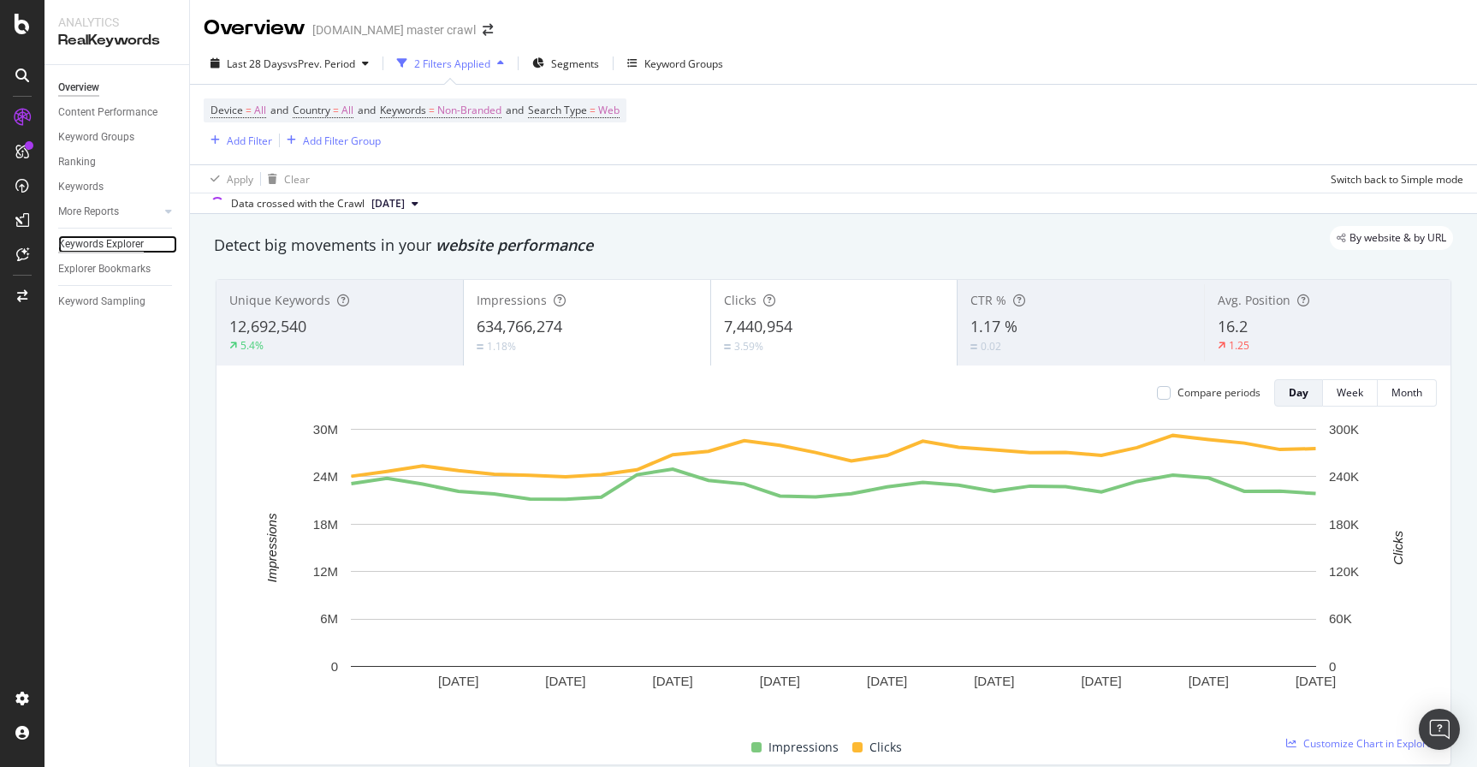
click at [108, 244] on div "Keywords Explorer" at bounding box center [101, 244] width 86 height 18
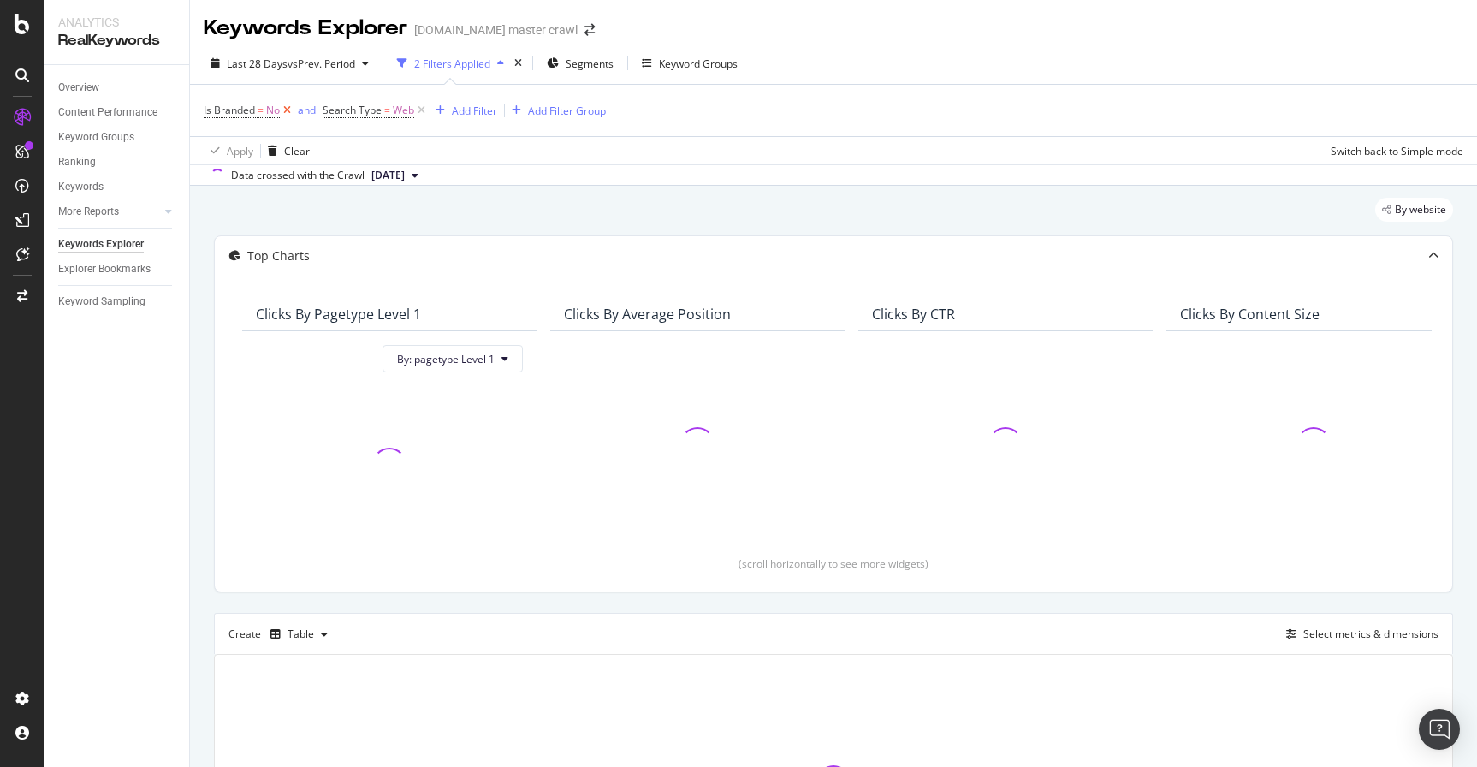
click at [289, 111] on icon at bounding box center [287, 110] width 15 height 17
click at [366, 108] on div "Add Filter" at bounding box center [355, 111] width 45 height 15
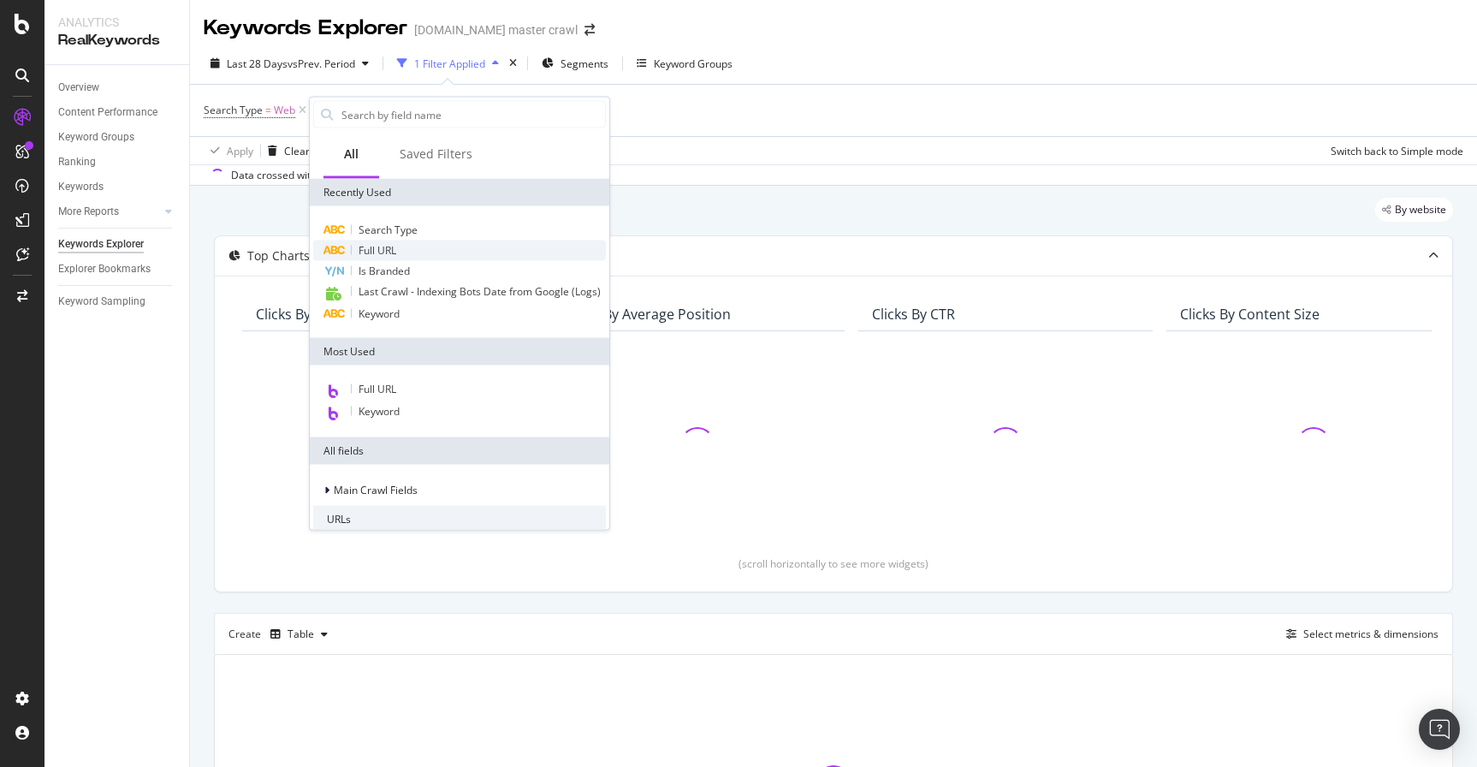
click at [382, 253] on span "Full URL" at bounding box center [378, 250] width 38 height 15
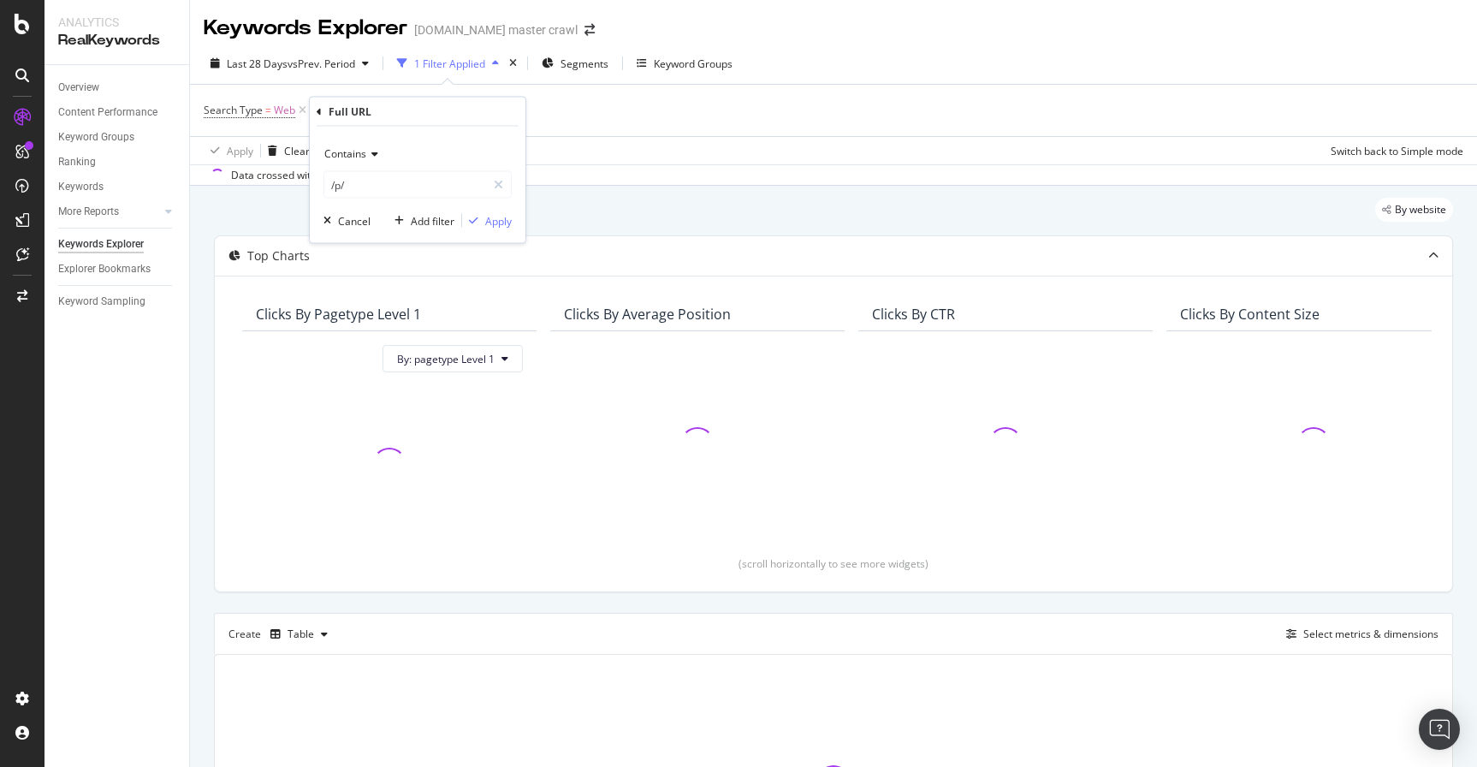
click at [375, 157] on icon at bounding box center [372, 154] width 12 height 10
click at [373, 157] on icon at bounding box center [372, 154] width 12 height 10
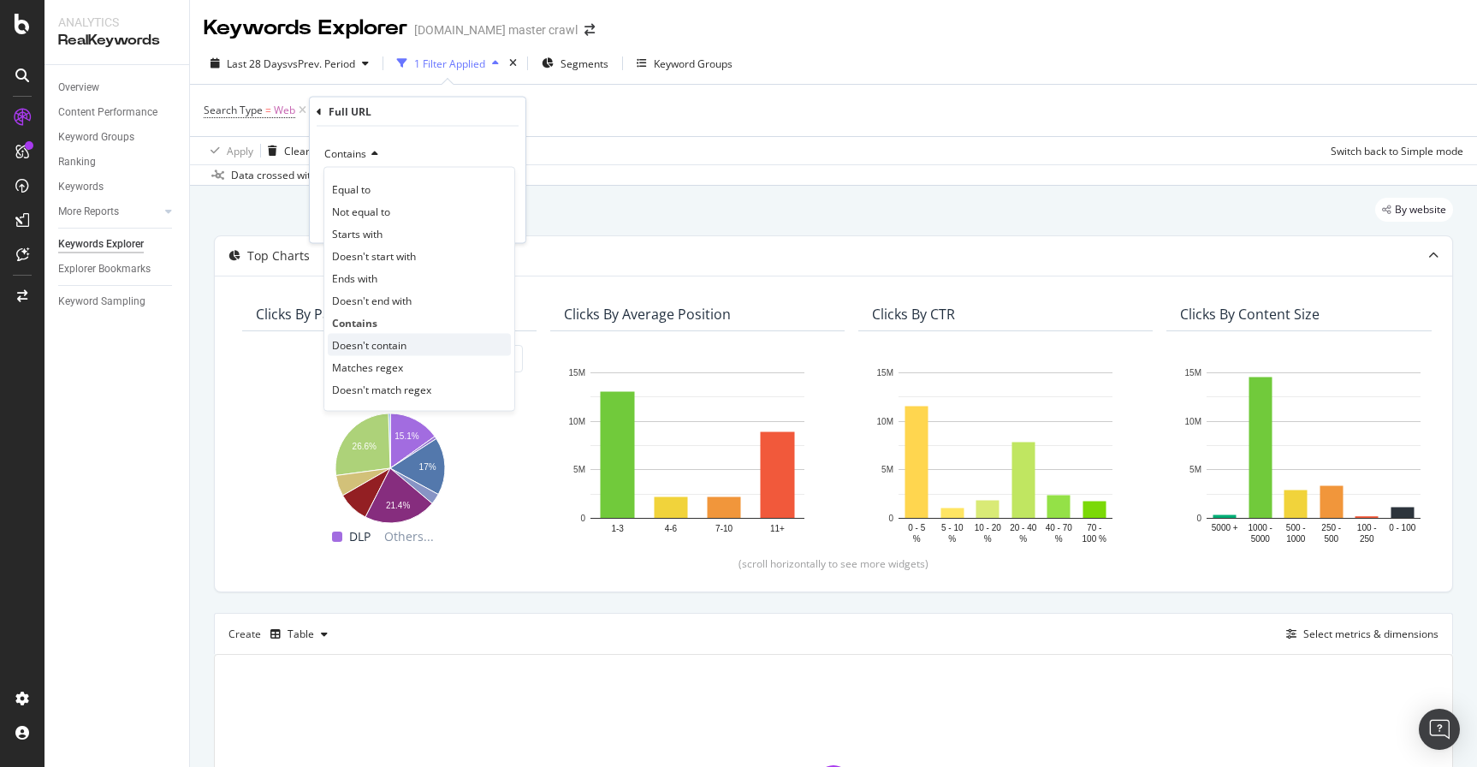
click at [370, 345] on span "Doesn't contain" at bounding box center [369, 344] width 74 height 15
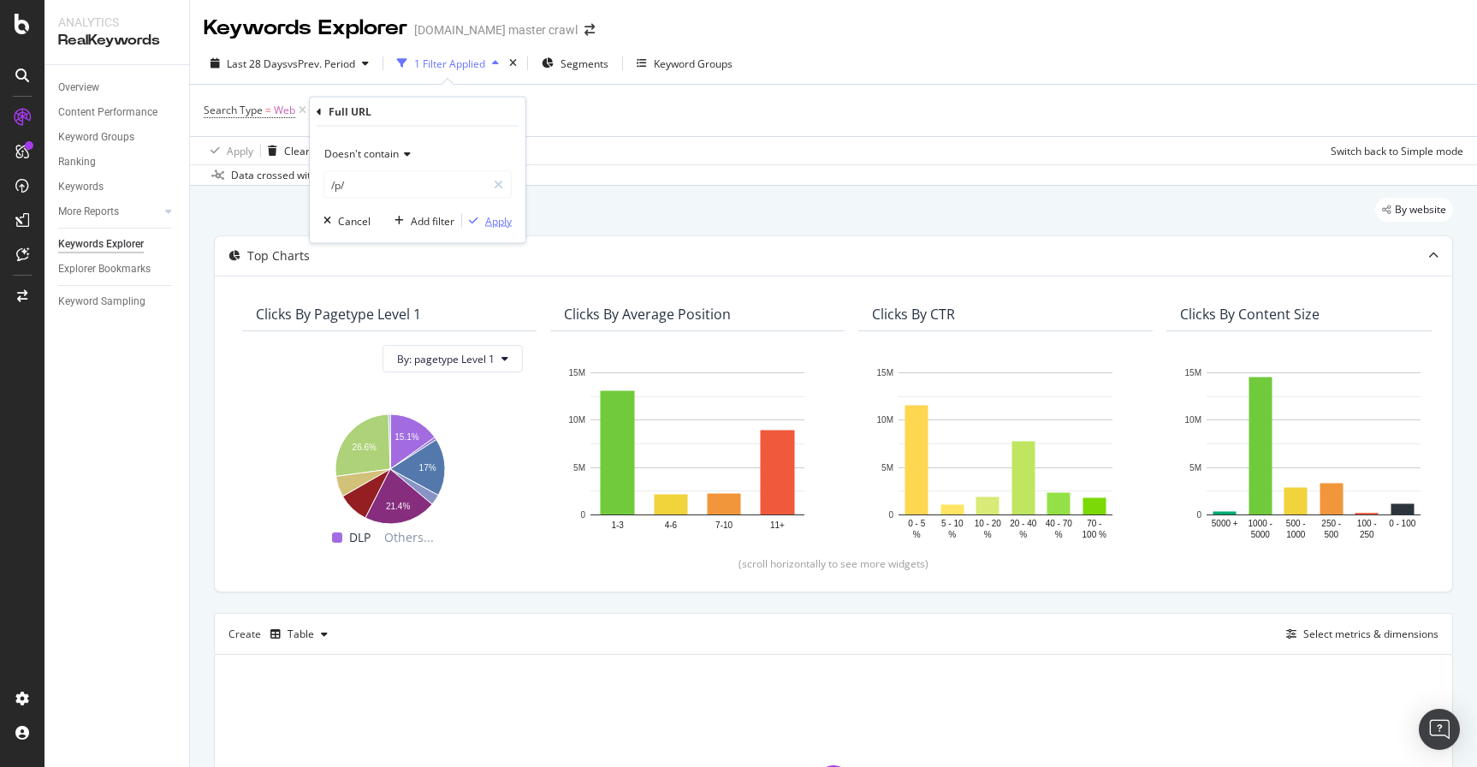
click at [485, 220] on div "Apply" at bounding box center [498, 220] width 27 height 15
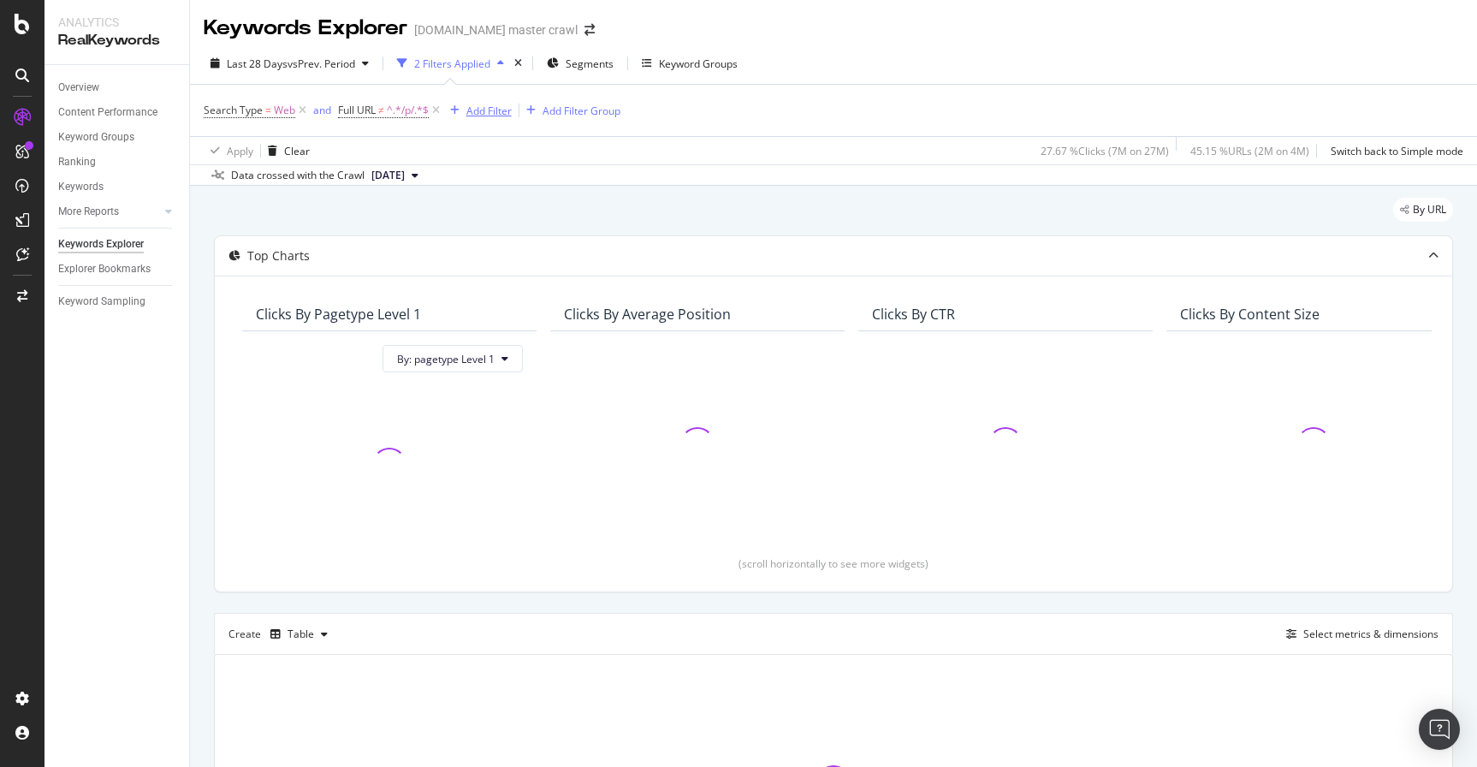
click at [469, 111] on div "Add Filter" at bounding box center [488, 111] width 45 height 15
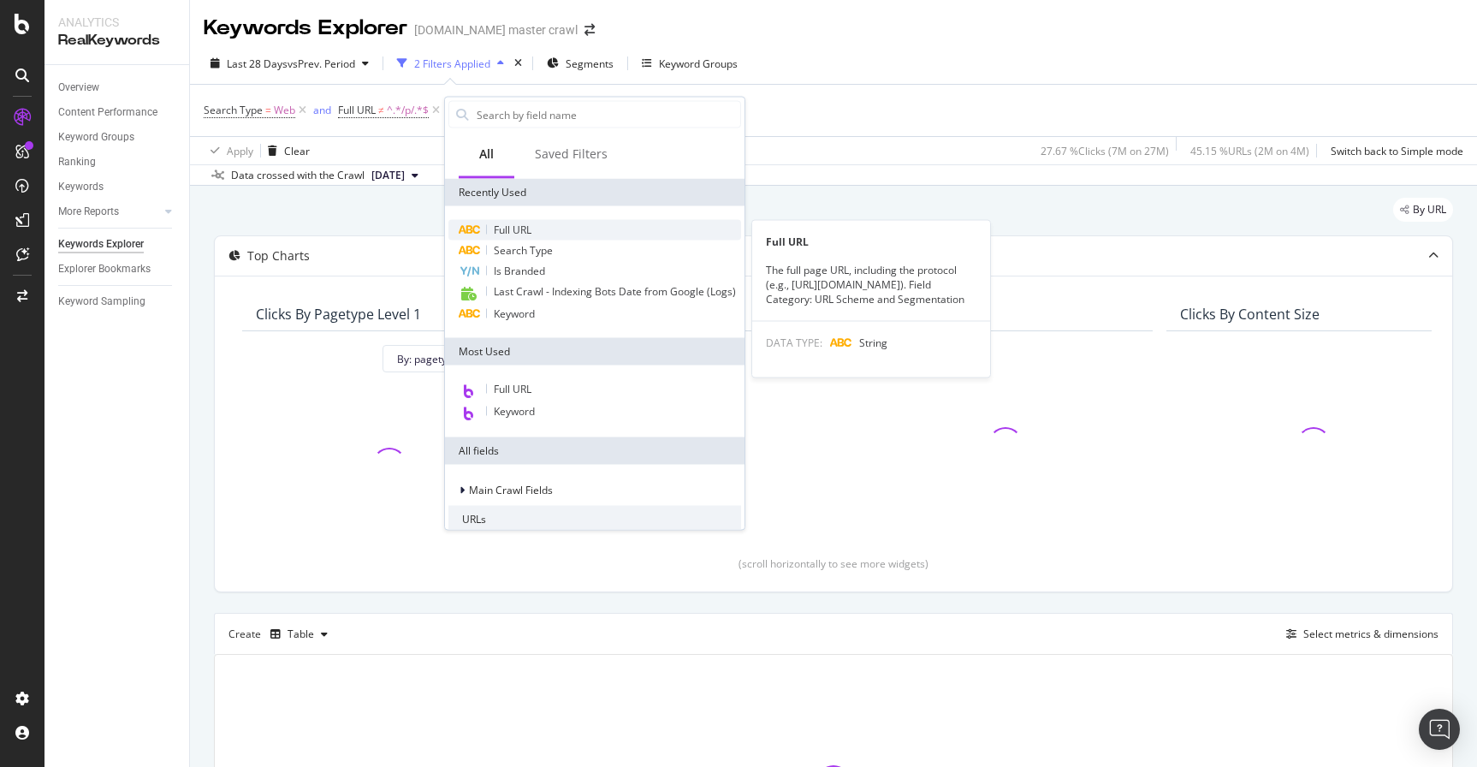
click at [505, 230] on span "Full URL" at bounding box center [513, 229] width 38 height 15
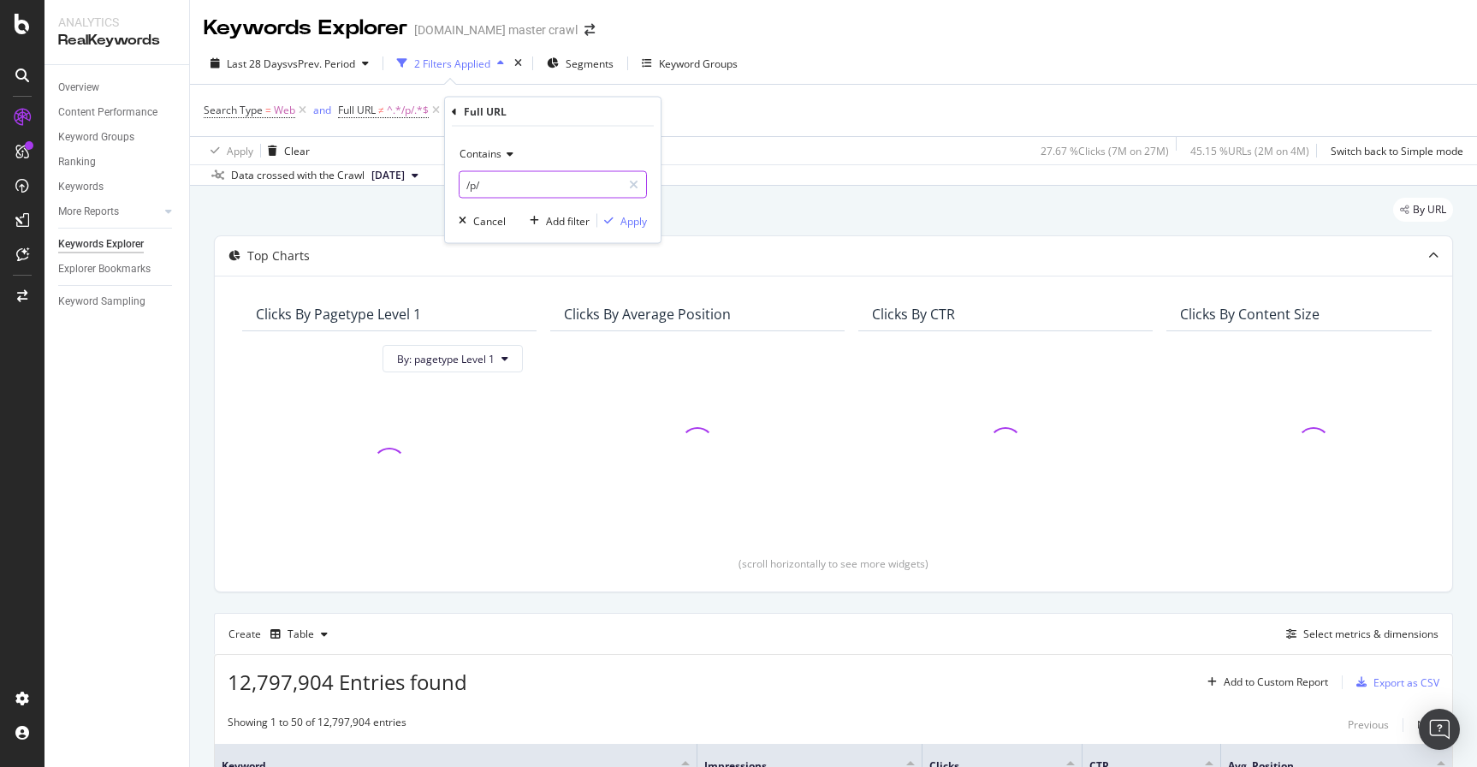
click at [483, 186] on input "/p/" at bounding box center [540, 184] width 162 height 27
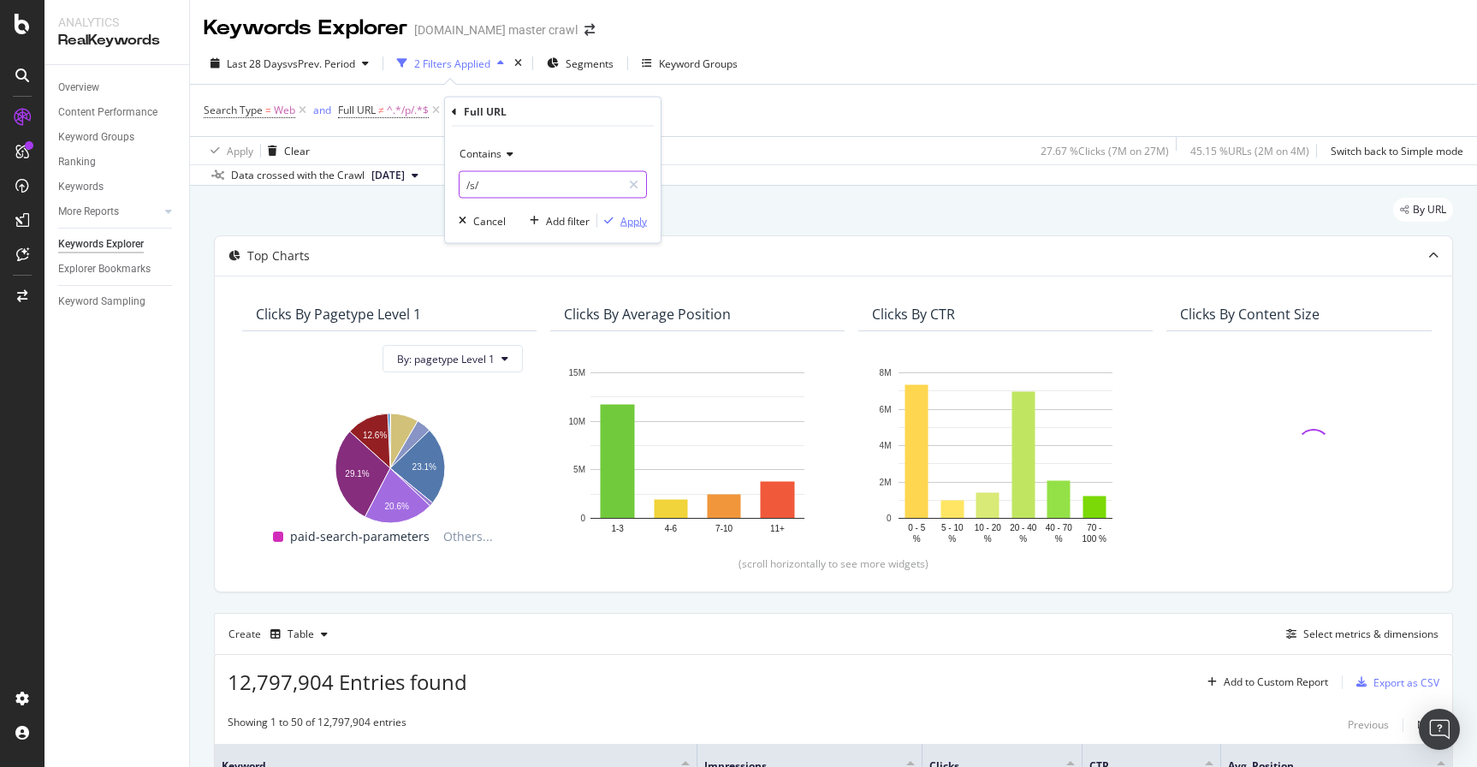
type input "/s/"
click at [641, 223] on div "Apply" at bounding box center [633, 220] width 27 height 15
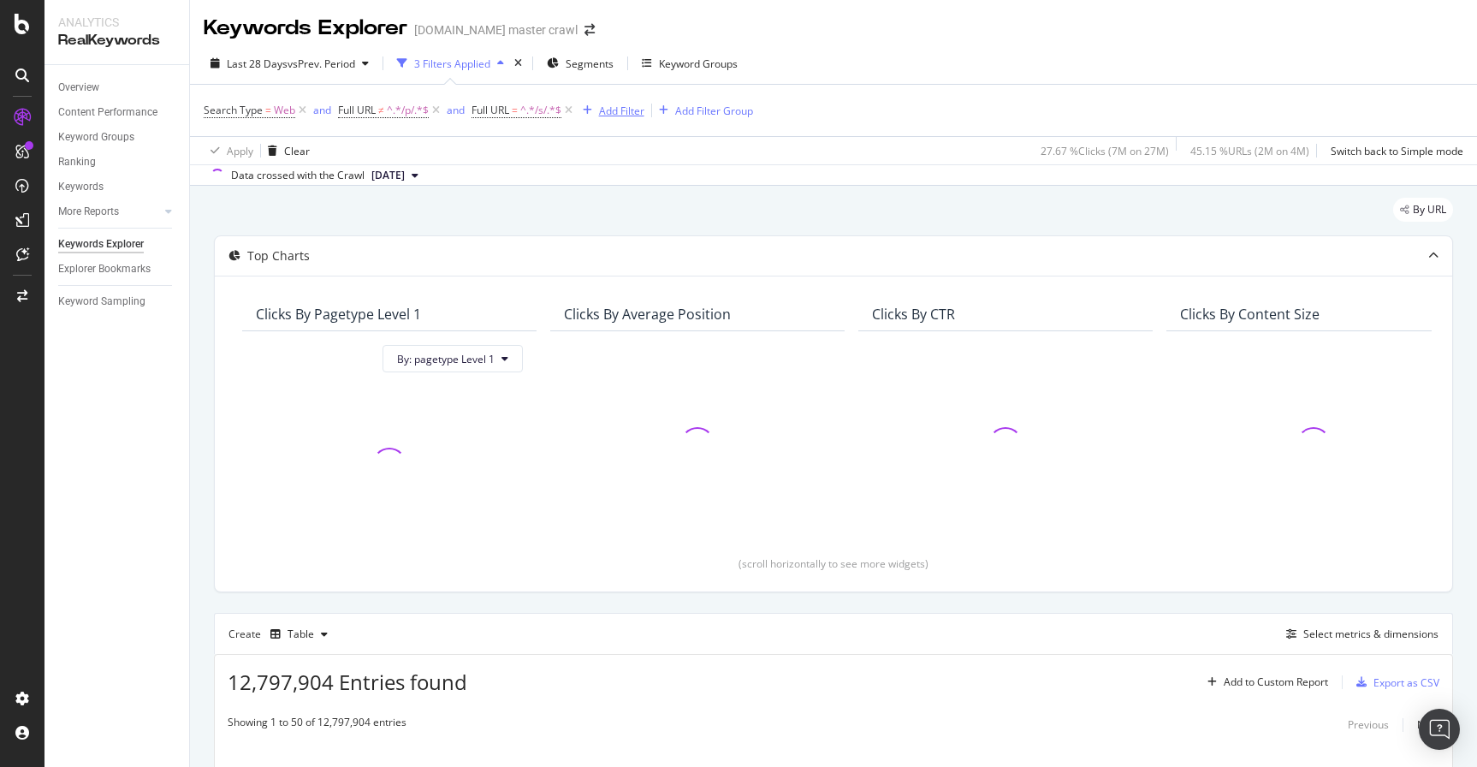
click at [616, 109] on div "Add Filter" at bounding box center [621, 111] width 45 height 15
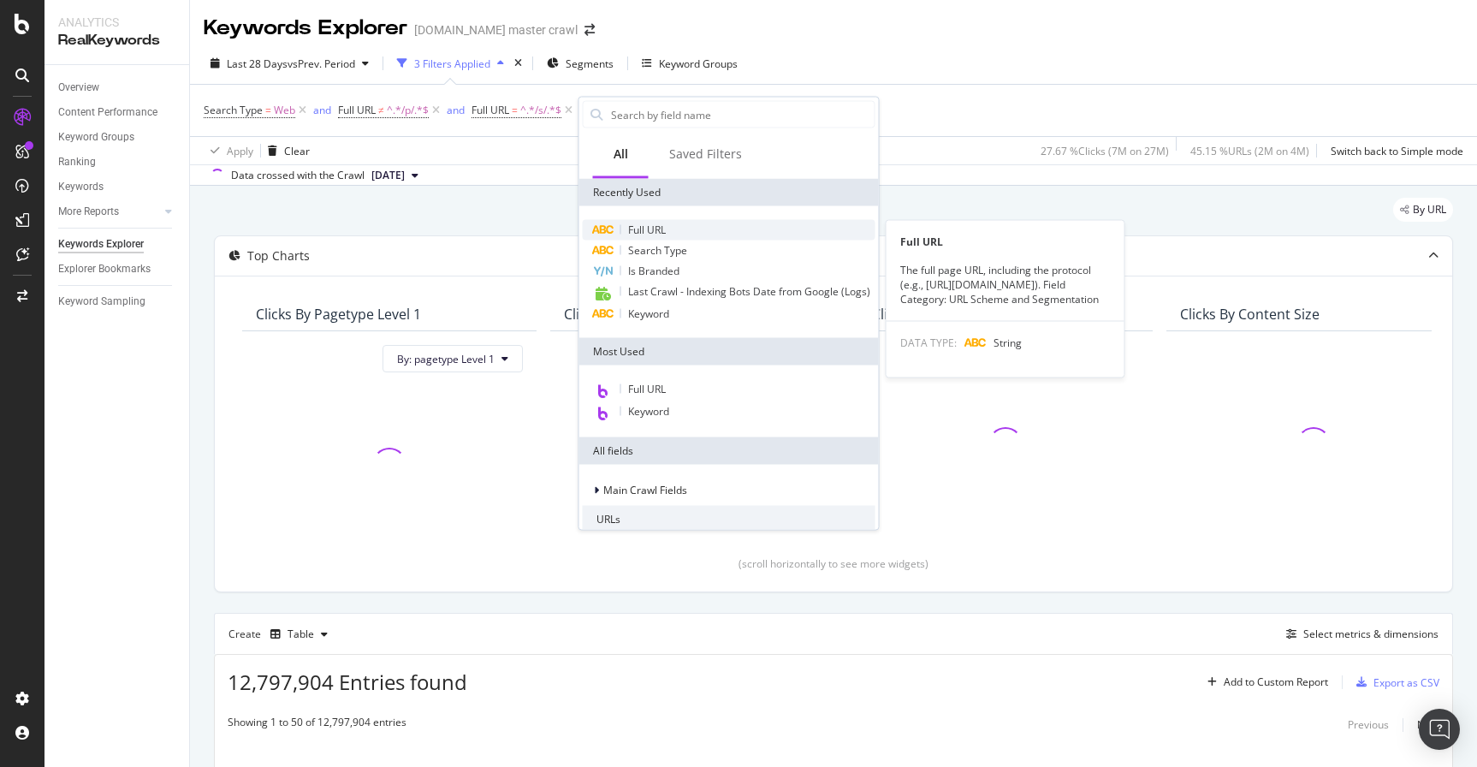
click at [657, 228] on span "Full URL" at bounding box center [647, 229] width 38 height 15
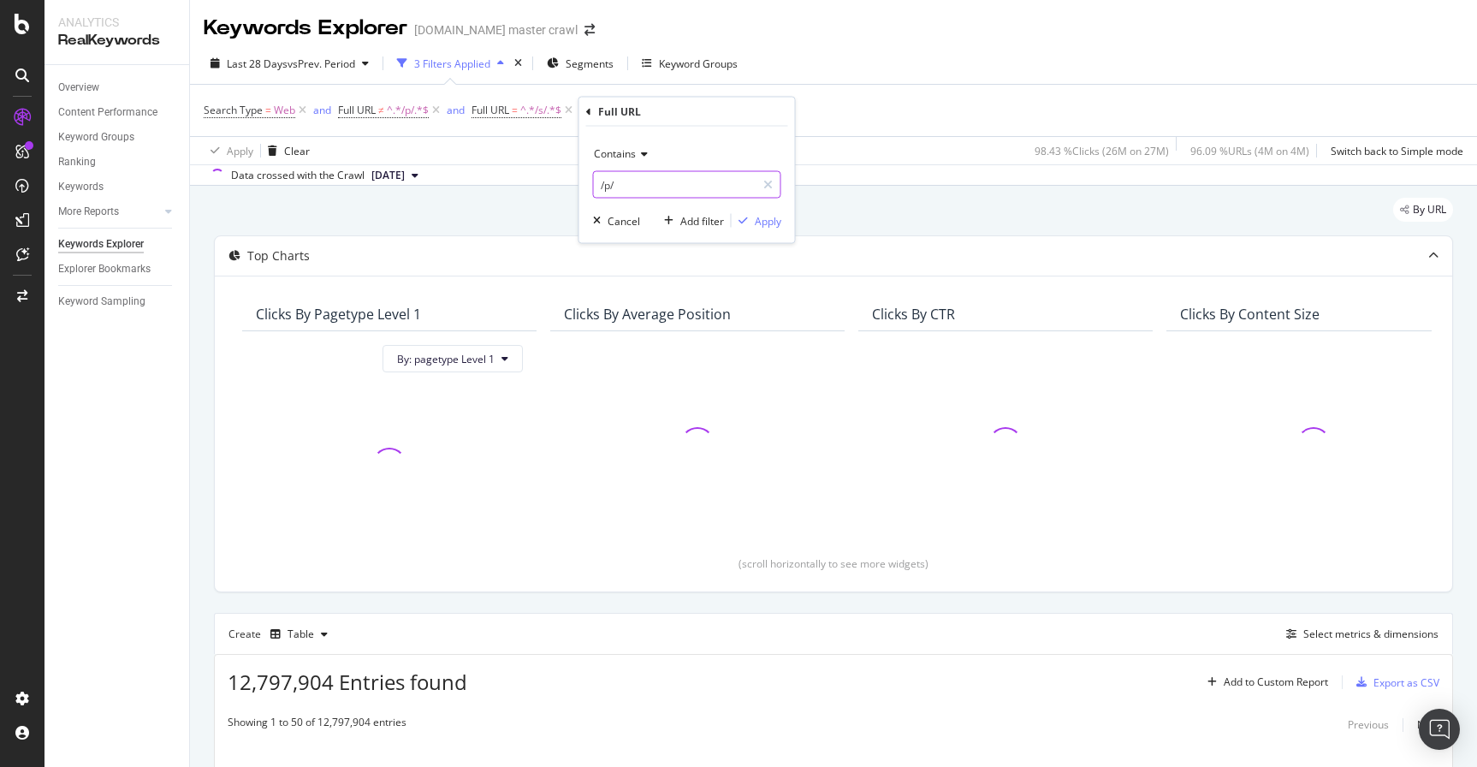
click at [623, 187] on input "/p/" at bounding box center [675, 184] width 162 height 27
type input "/c/"
click at [770, 225] on div "Apply" at bounding box center [768, 220] width 27 height 15
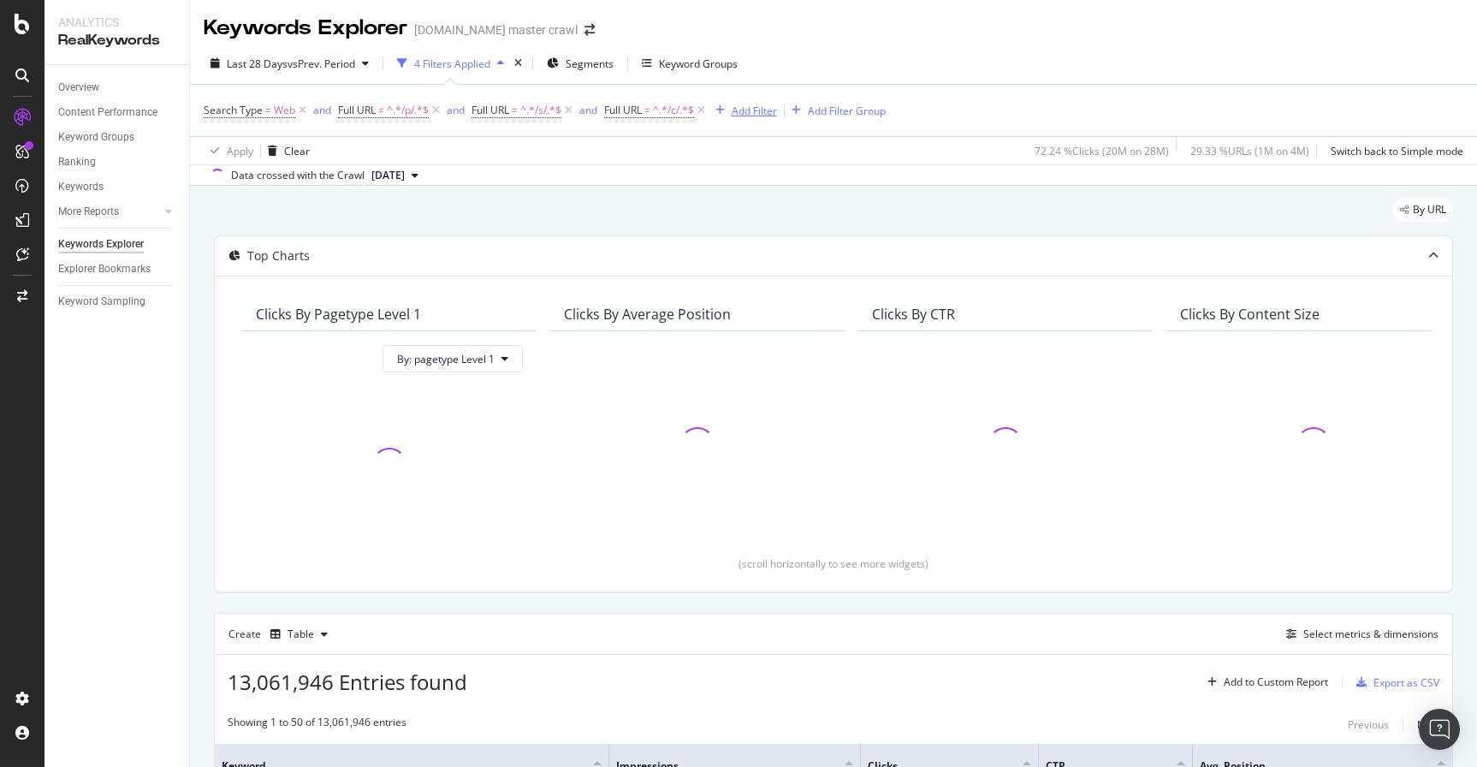
click at [745, 113] on div "Add Filter" at bounding box center [754, 111] width 45 height 15
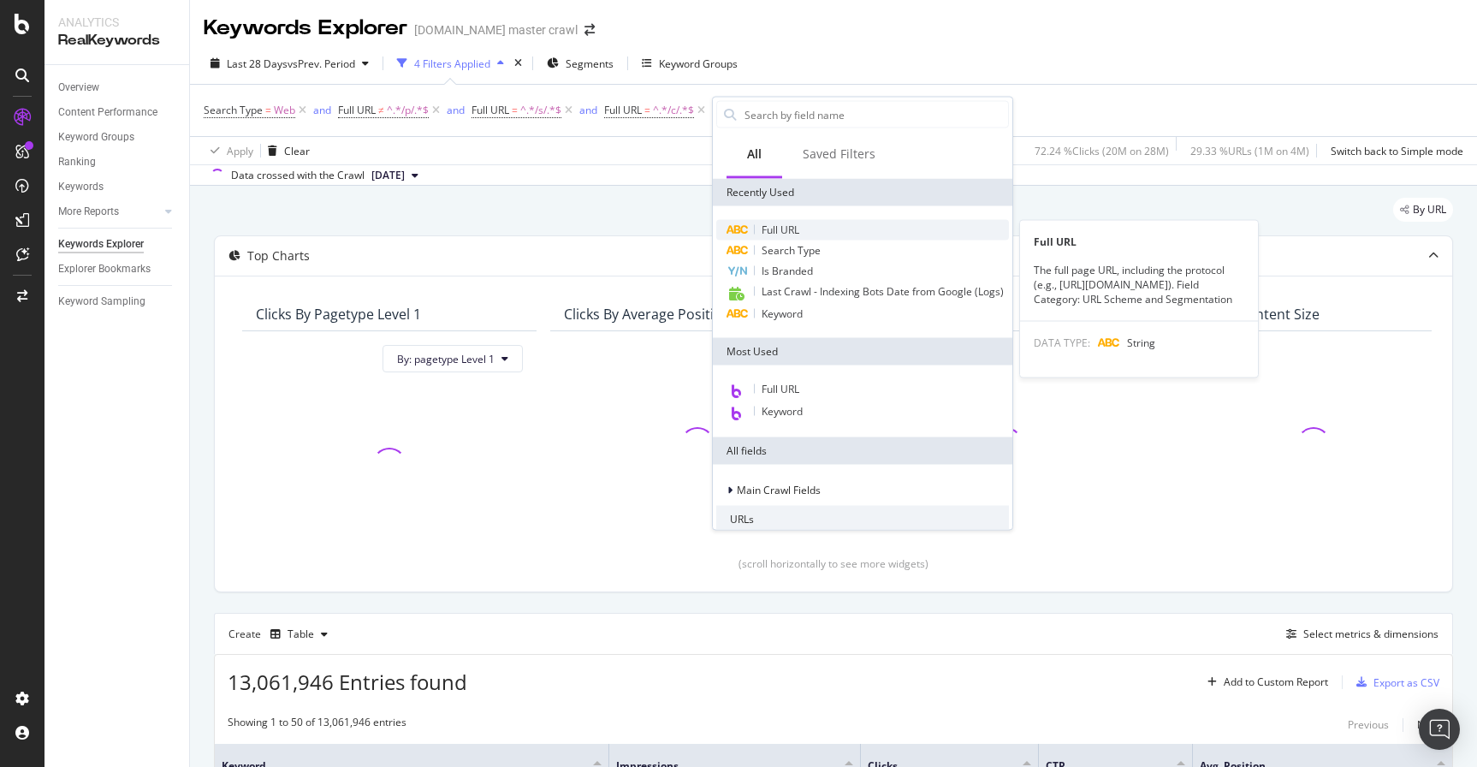
click at [785, 225] on span "Full URL" at bounding box center [780, 229] width 38 height 15
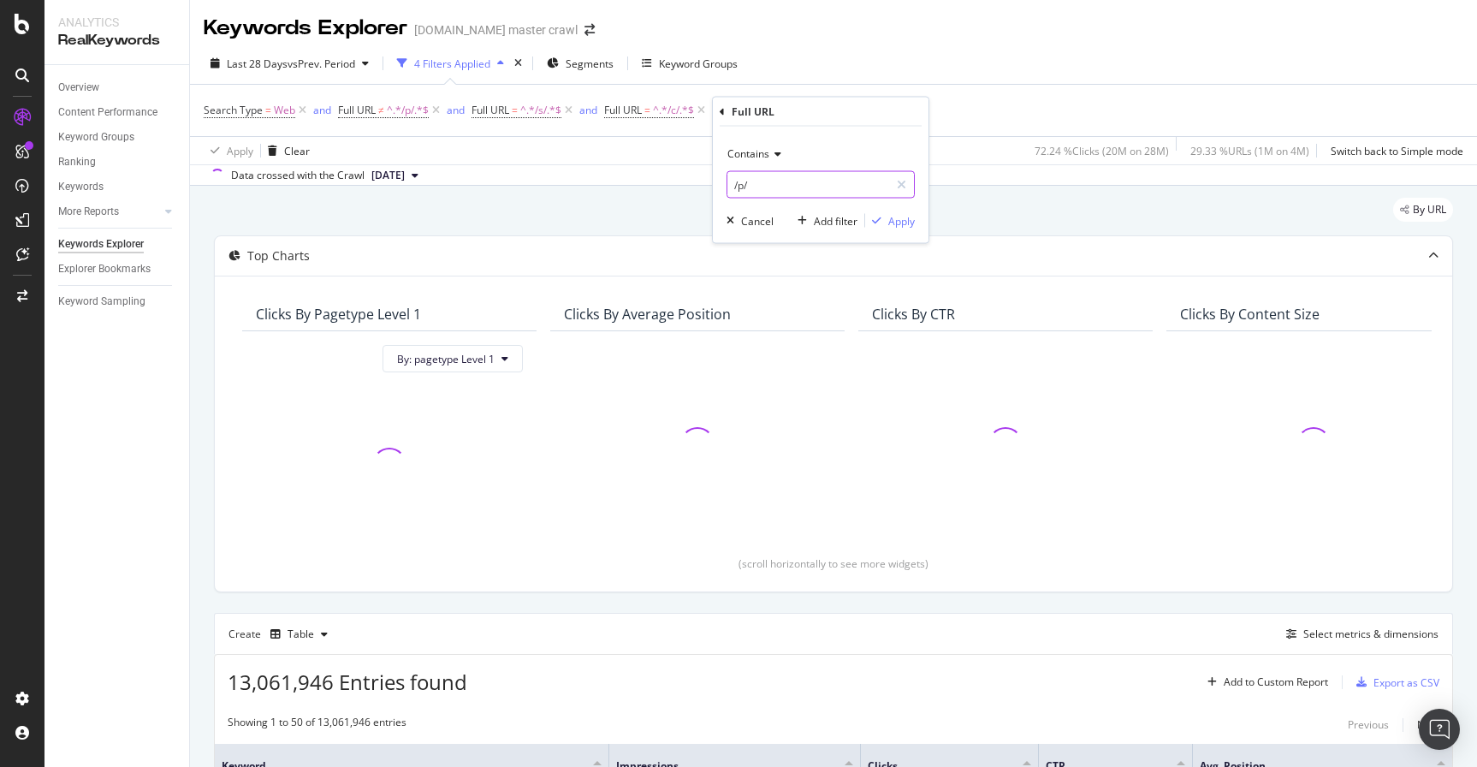
click at [764, 193] on input "/p/" at bounding box center [808, 184] width 162 height 27
type input "/b/"
click at [909, 218] on div "Apply" at bounding box center [901, 220] width 27 height 15
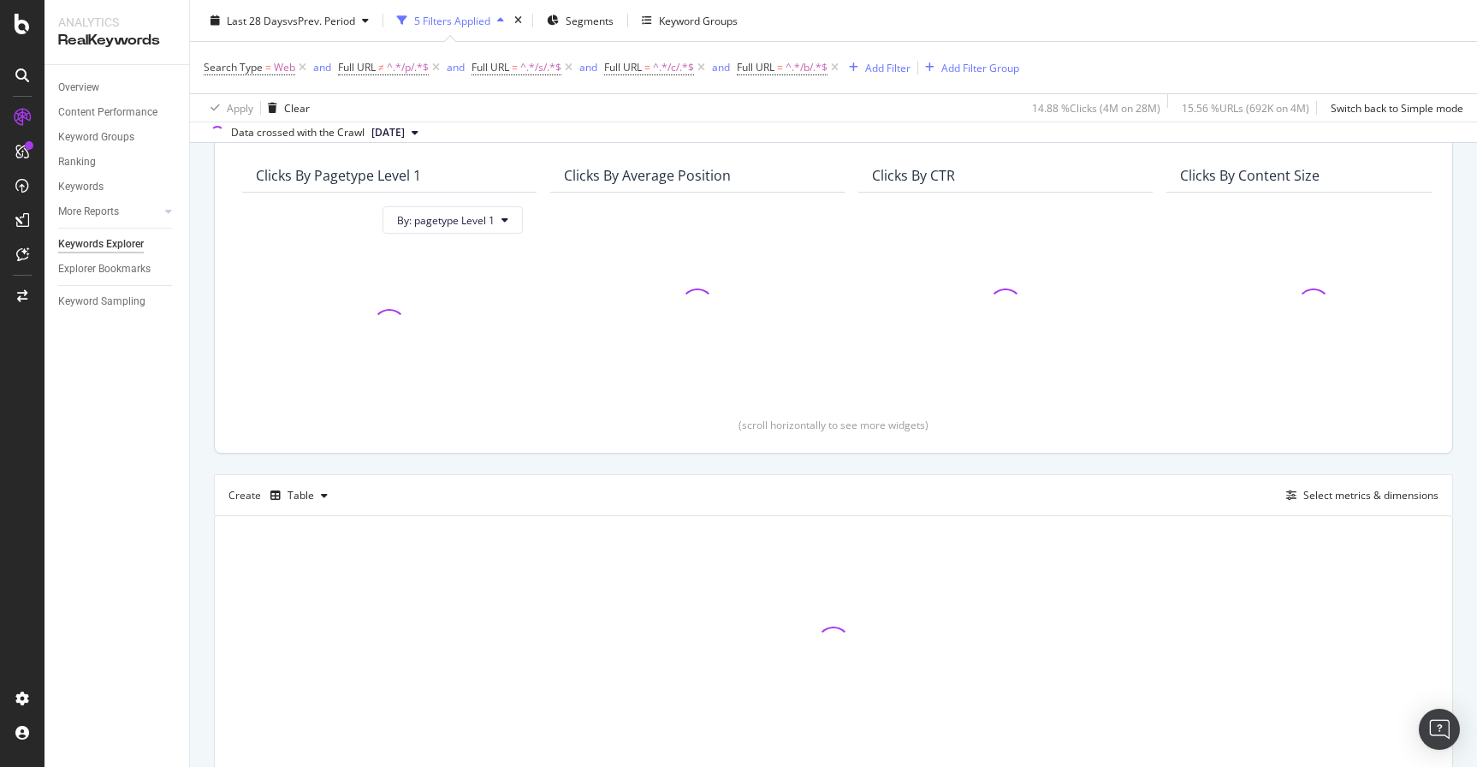
scroll to position [204, 0]
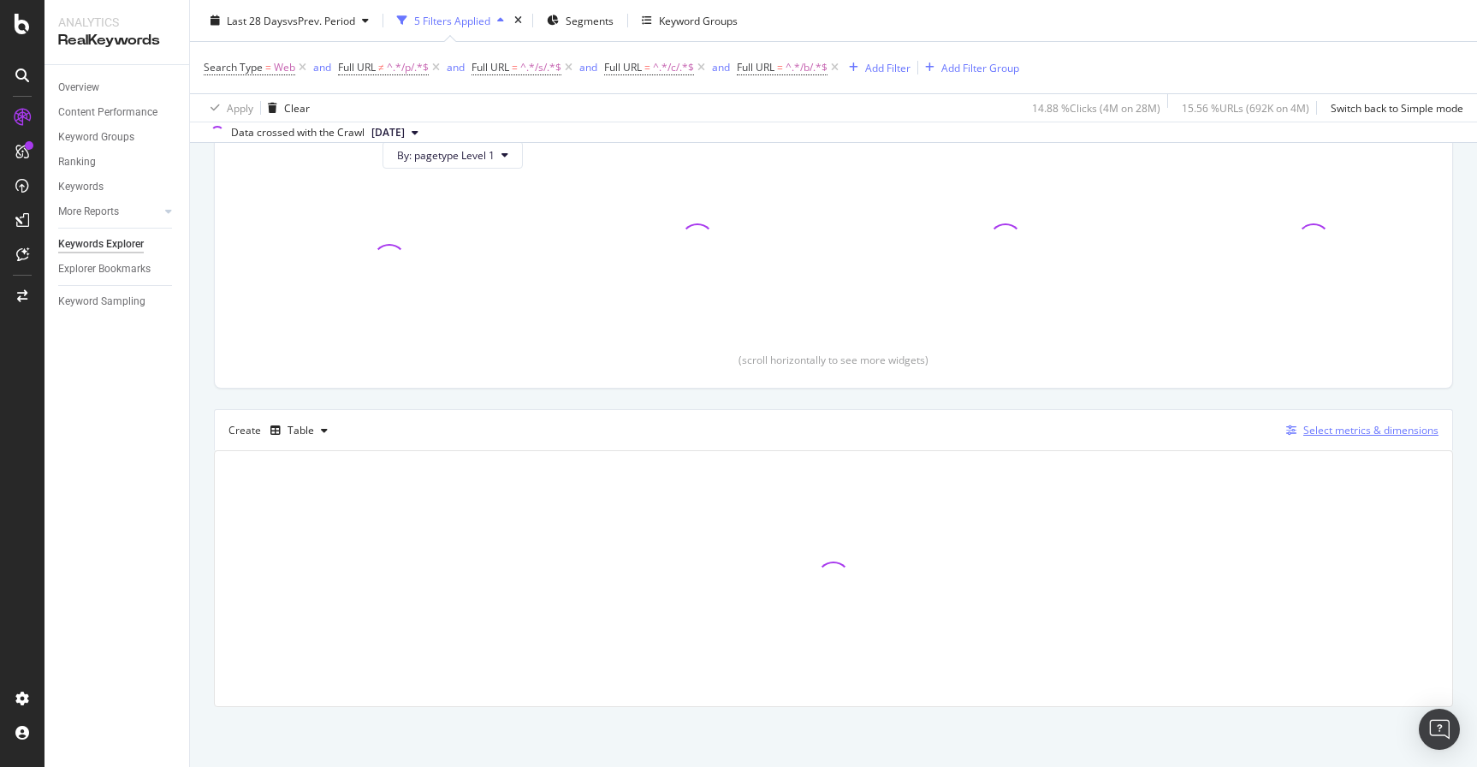
click at [1320, 433] on div "Select metrics & dimensions" at bounding box center [1370, 430] width 135 height 15
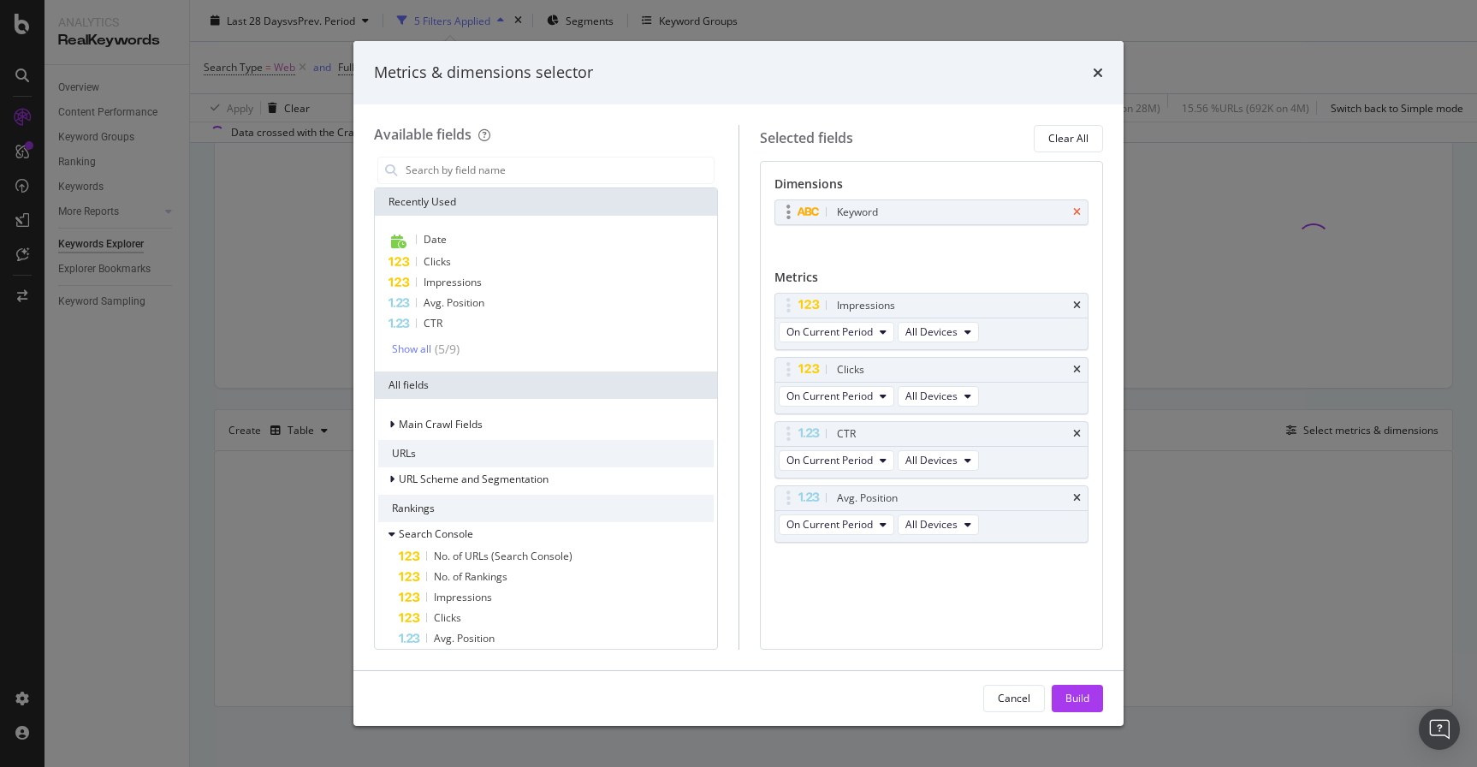
click at [1078, 214] on icon "times" at bounding box center [1077, 212] width 8 height 10
click at [490, 179] on input "modal" at bounding box center [559, 170] width 310 height 26
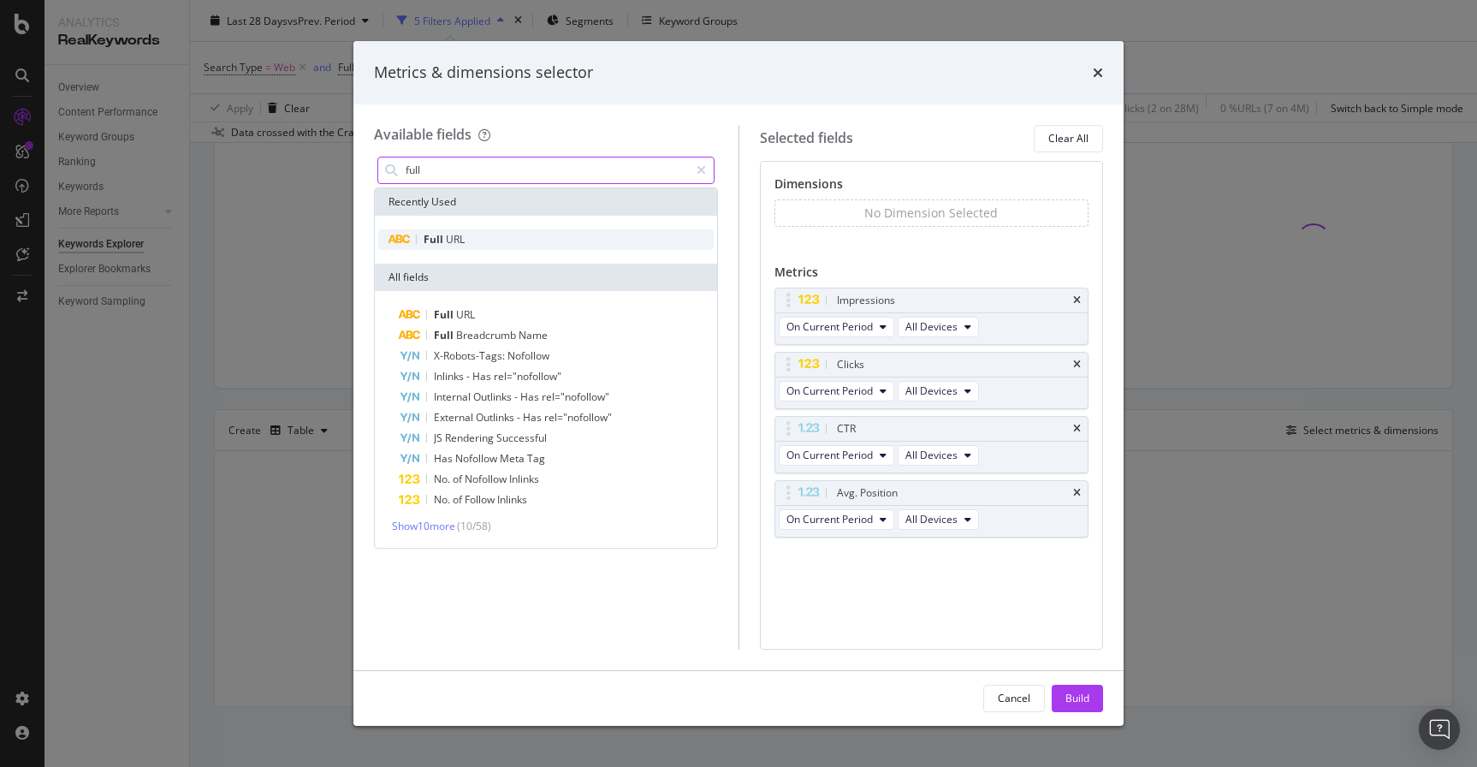
type input "full"
click at [472, 237] on div "Full URL" at bounding box center [545, 239] width 335 height 21
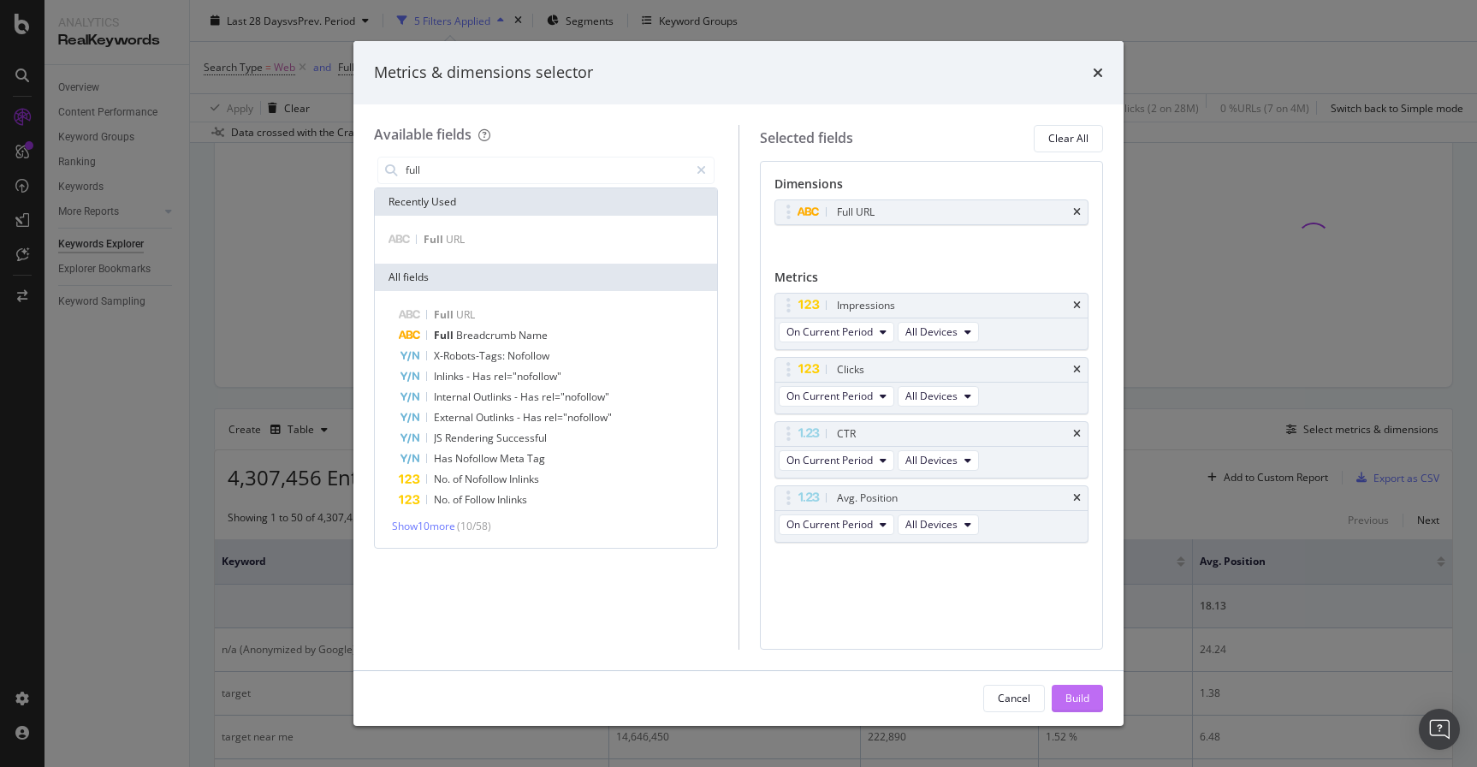
click at [1068, 702] on div "Build" at bounding box center [1077, 697] width 24 height 15
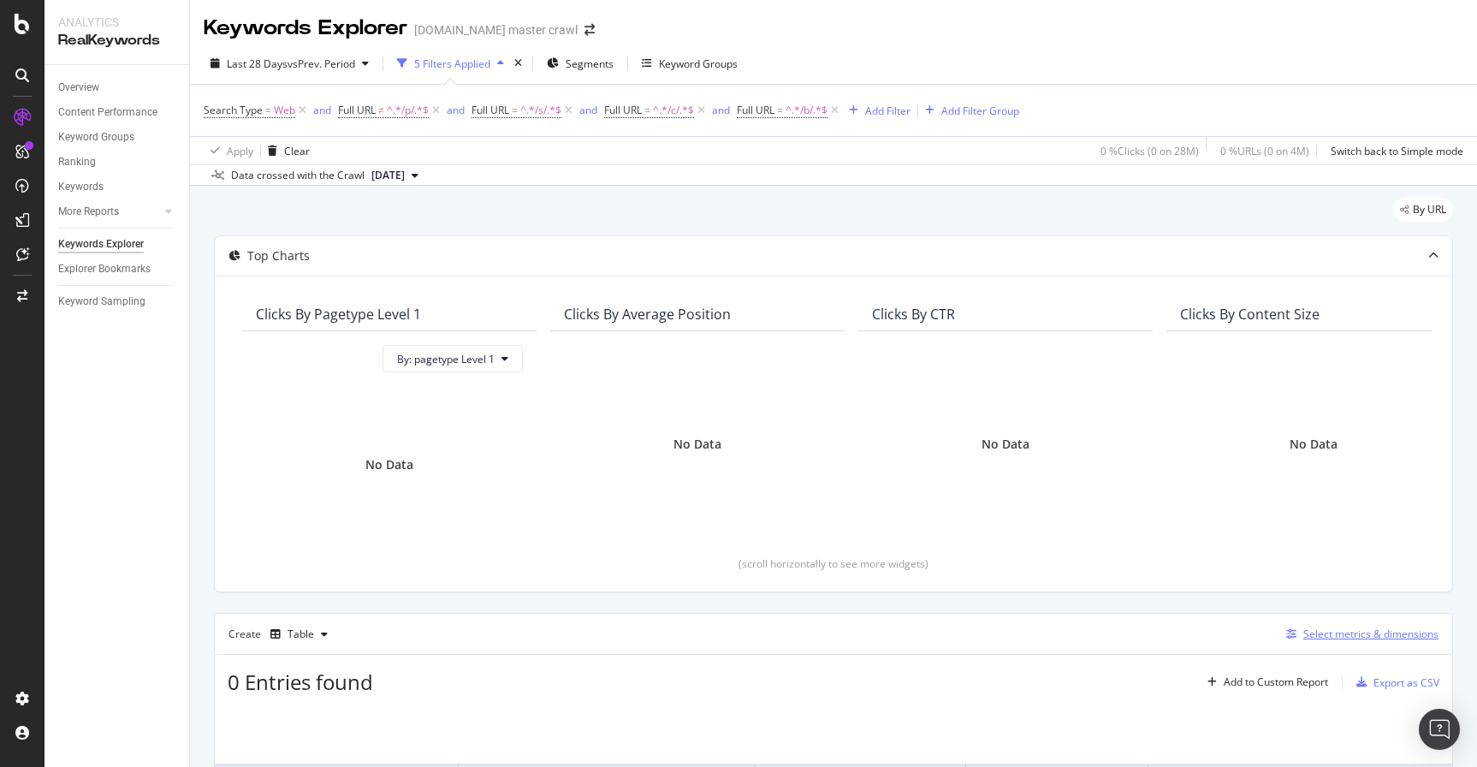
click at [1367, 633] on div "Select metrics & dimensions" at bounding box center [1370, 633] width 135 height 15
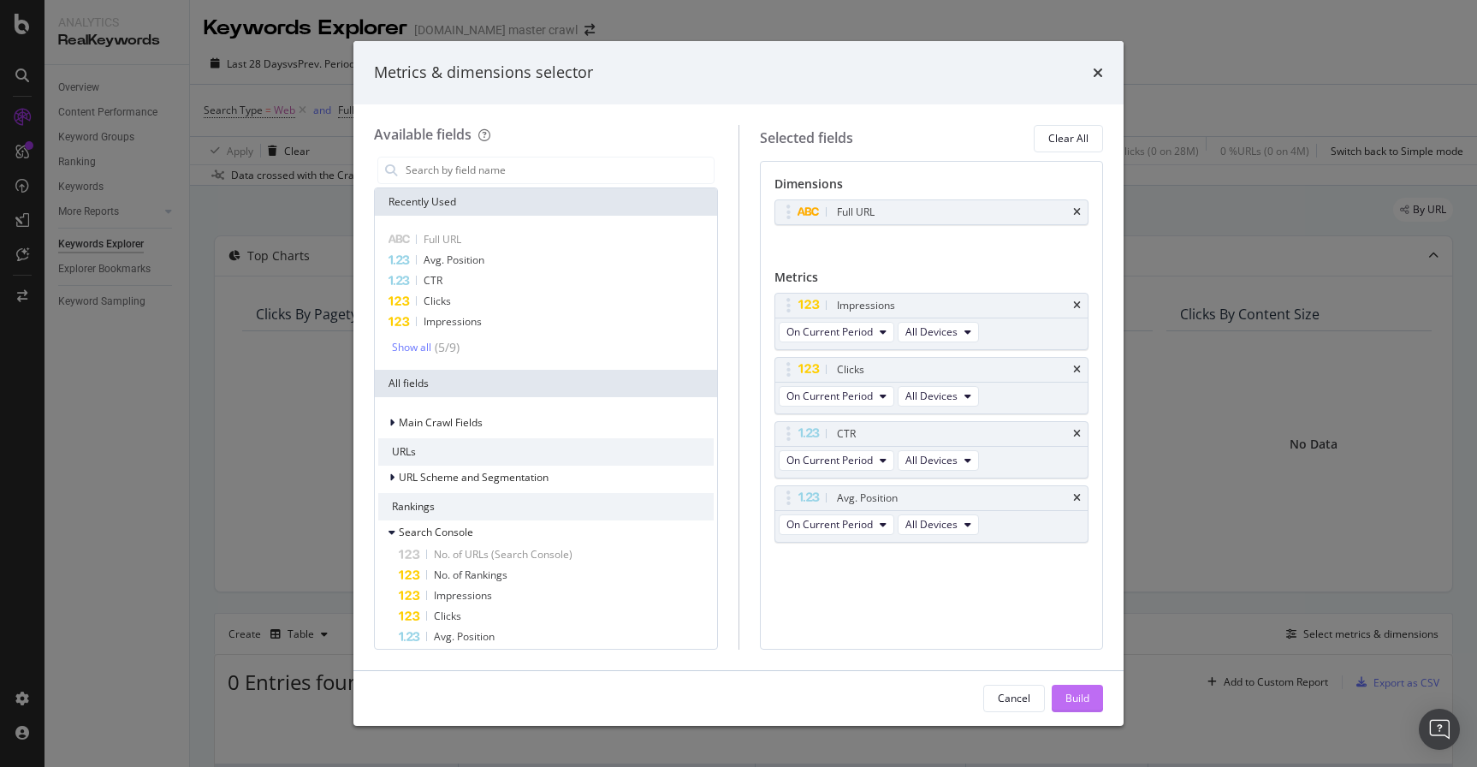
click at [1074, 692] on div "Build" at bounding box center [1077, 697] width 24 height 15
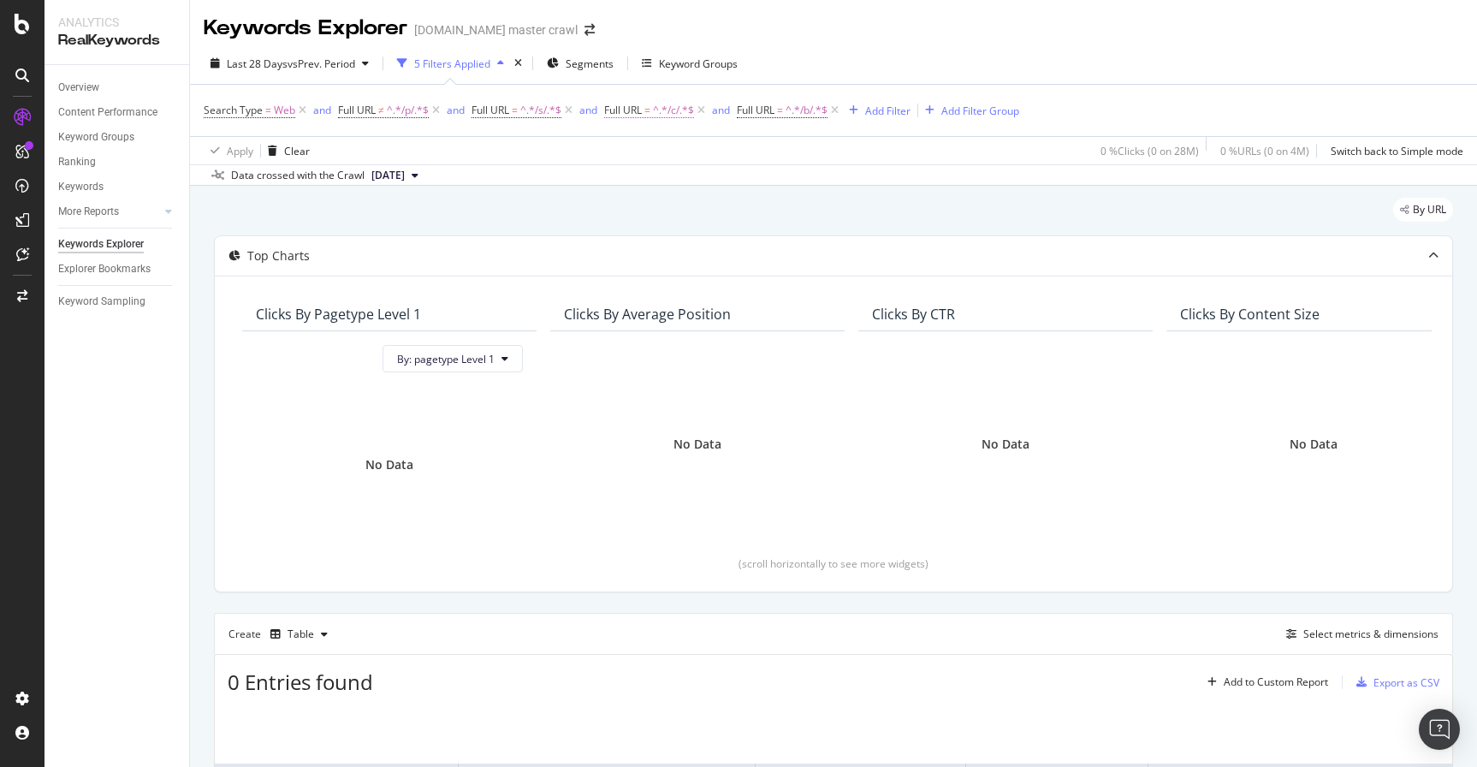
click at [664, 108] on span "^.*/c/.*$" at bounding box center [673, 110] width 41 height 24
click at [677, 151] on div "Contains" at bounding box center [715, 151] width 188 height 27
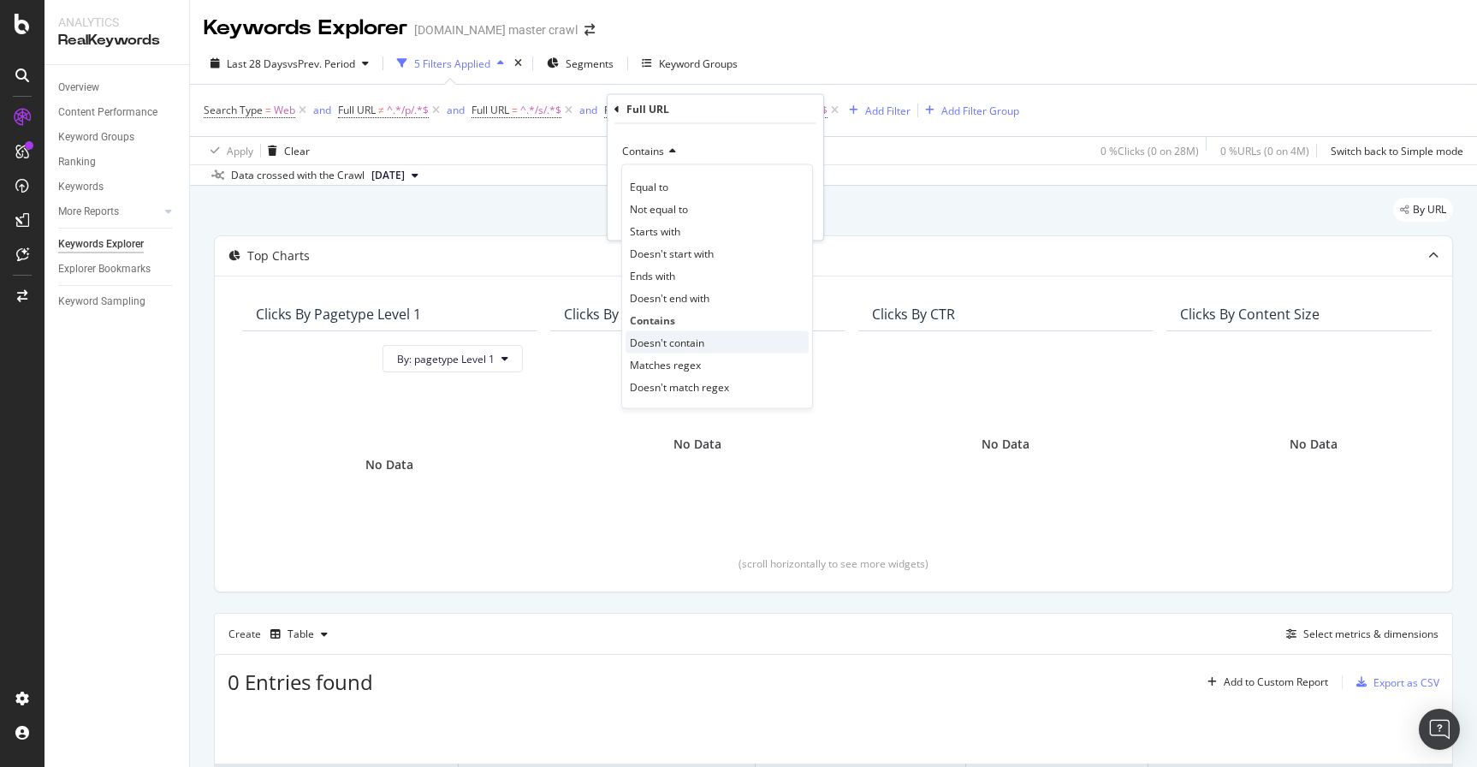
click at [677, 343] on span "Doesn't contain" at bounding box center [667, 342] width 74 height 15
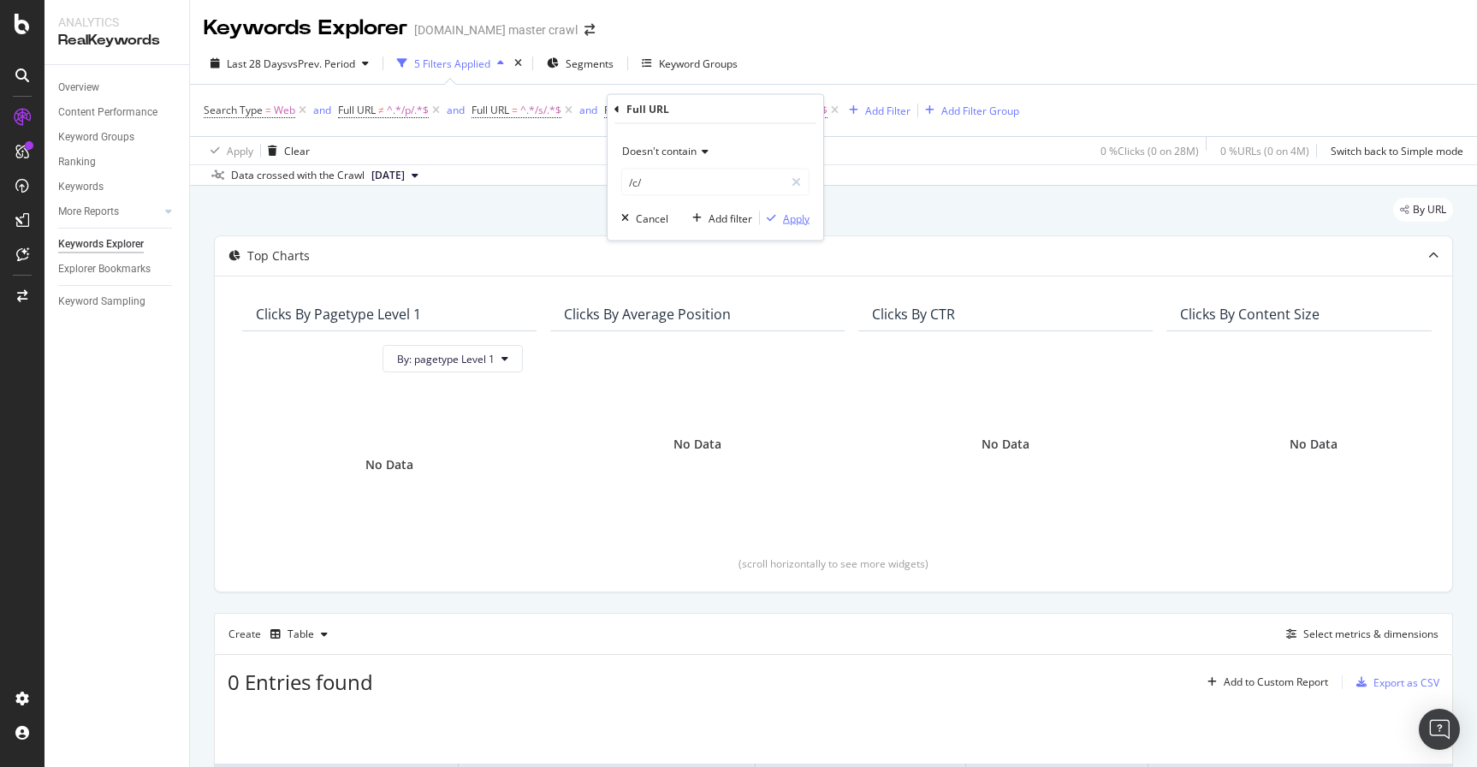
click at [789, 218] on div "Apply" at bounding box center [796, 217] width 27 height 15
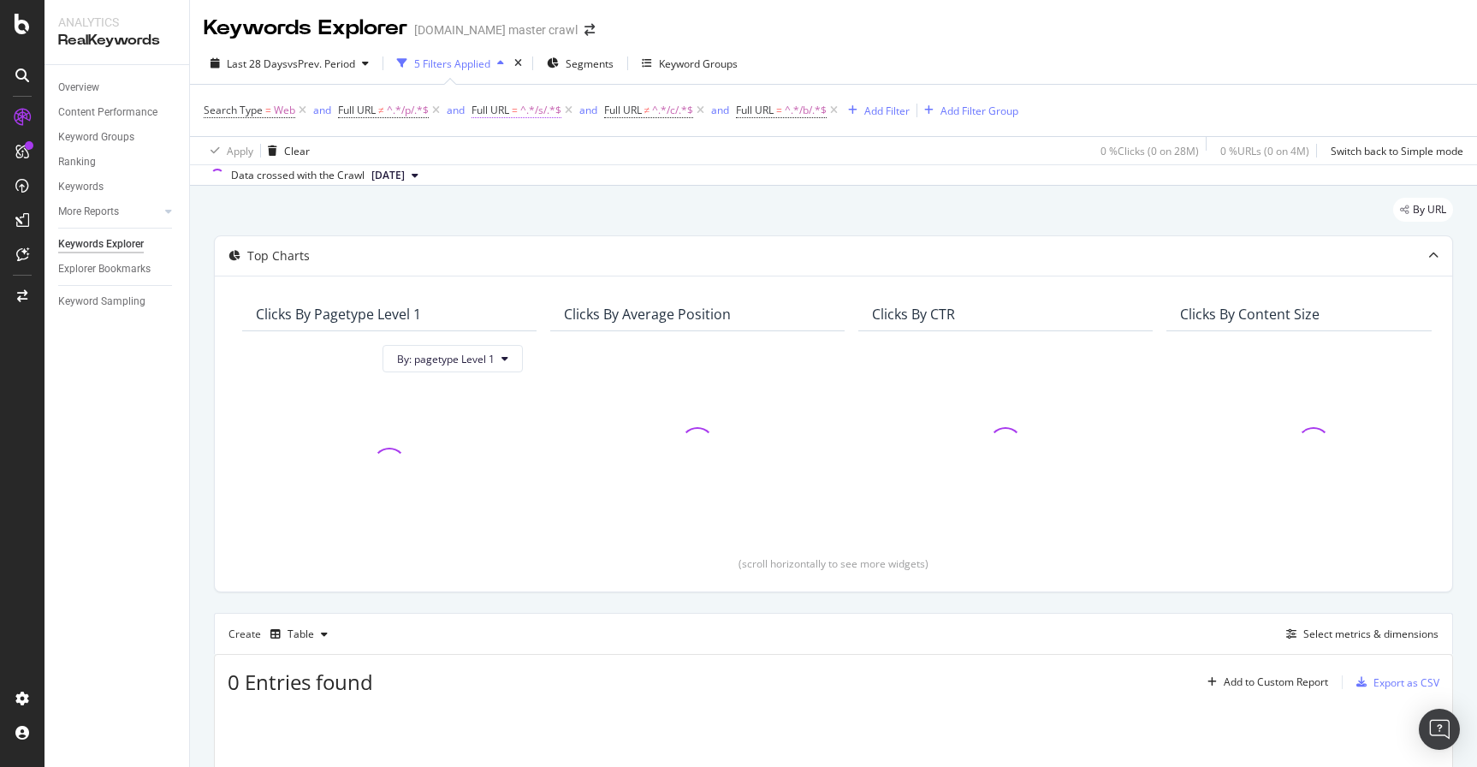
click at [536, 117] on span "^.*/s/.*$" at bounding box center [540, 110] width 41 height 24
click at [539, 148] on icon at bounding box center [536, 151] width 12 height 10
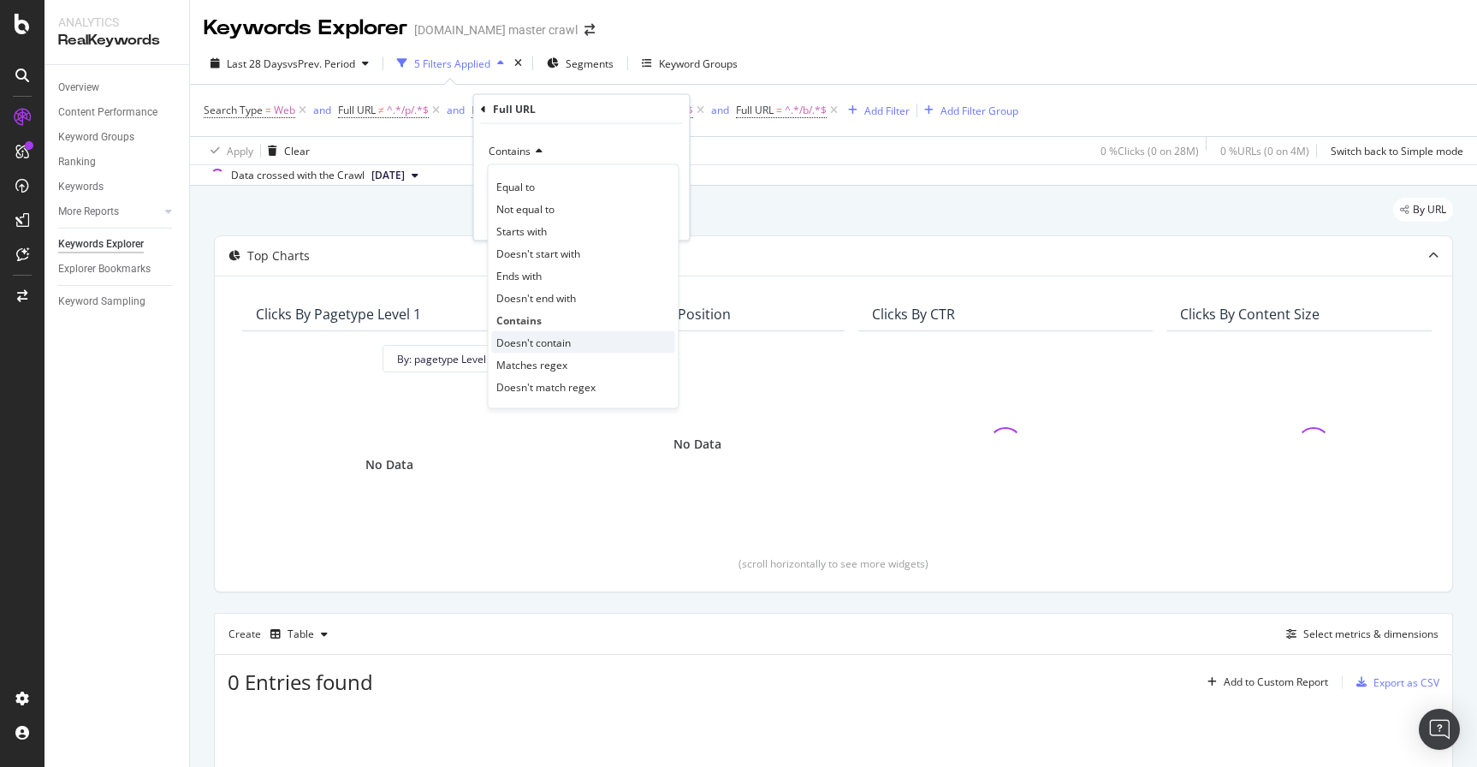
click at [547, 335] on span "Doesn't contain" at bounding box center [533, 342] width 74 height 15
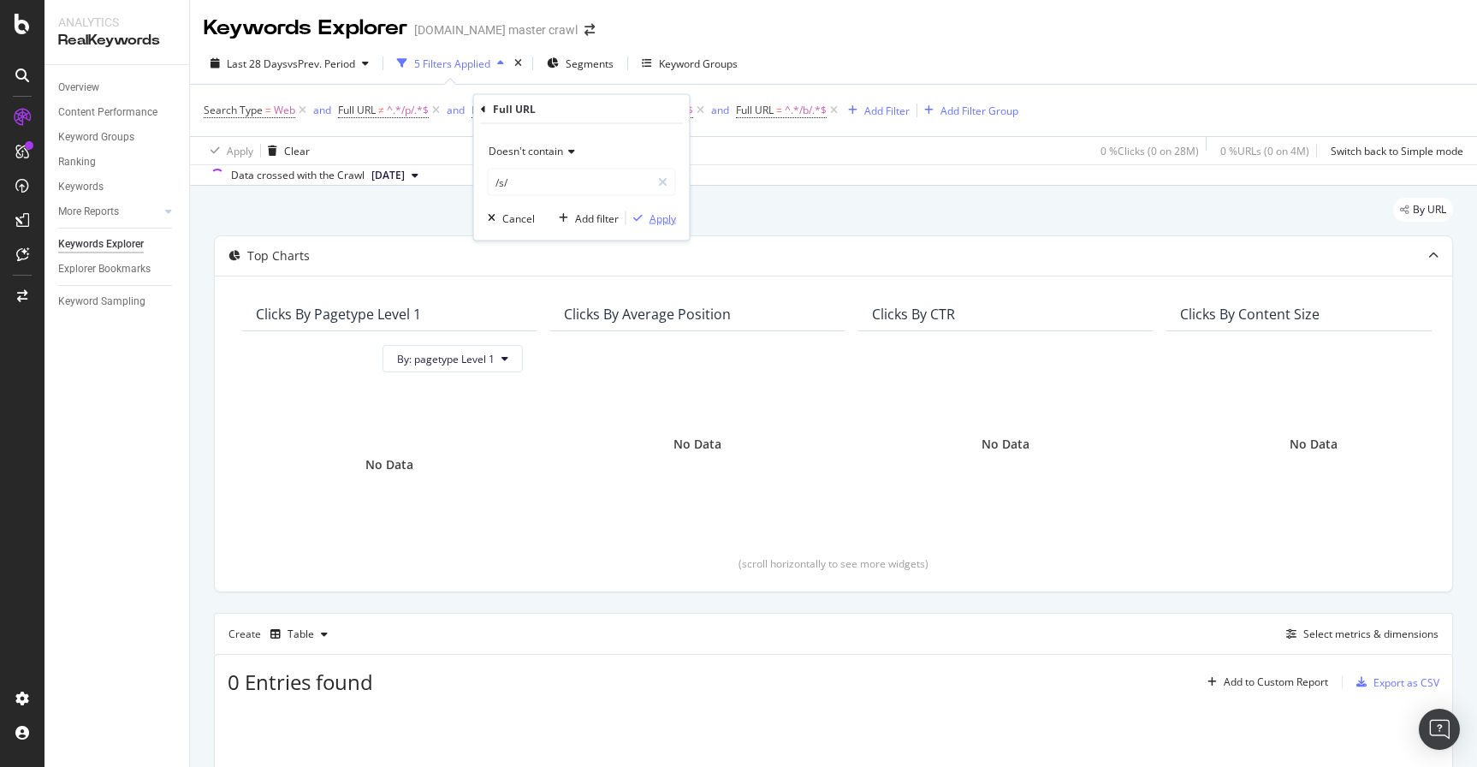
click at [649, 216] on div "Apply" at bounding box center [662, 217] width 27 height 15
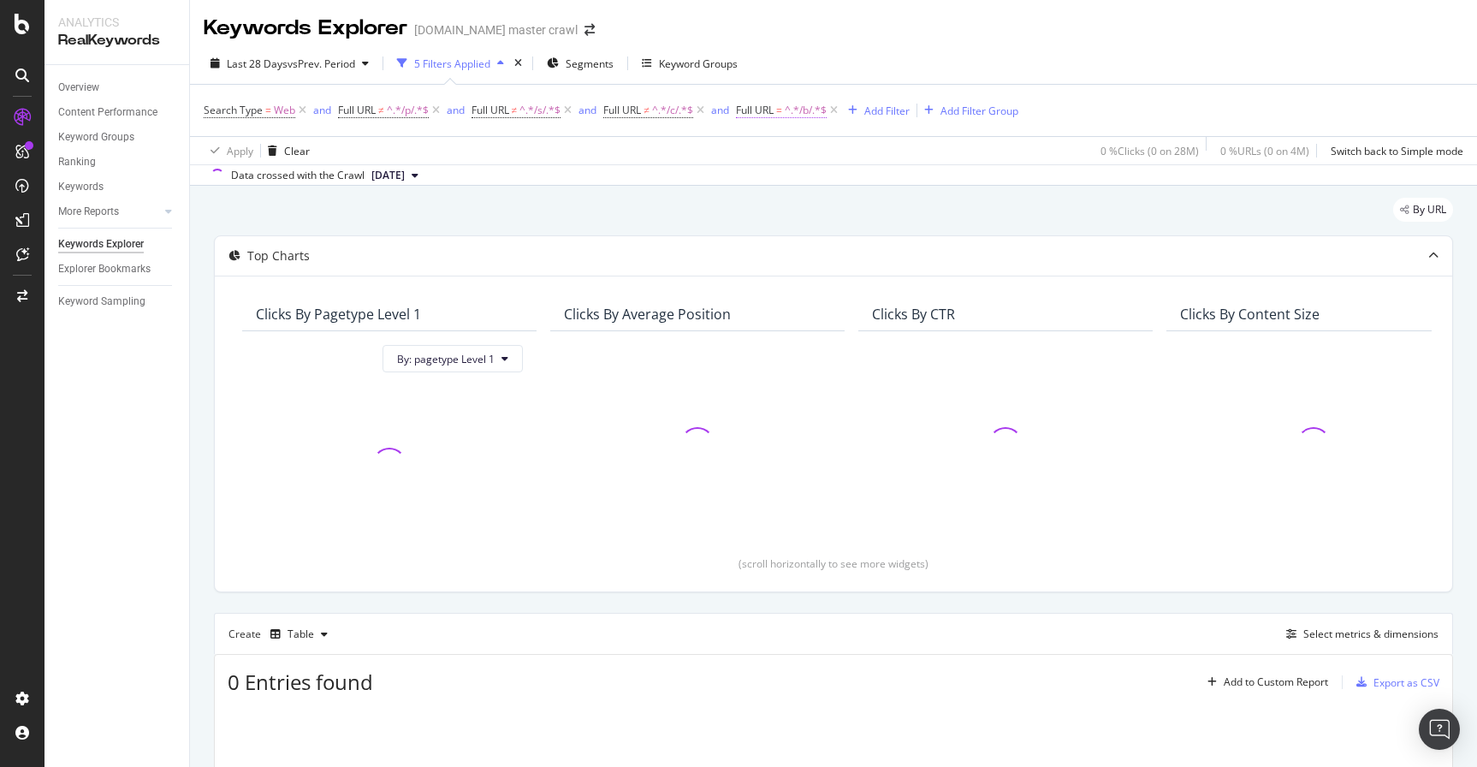
click at [809, 119] on span "^.*/b/.*$" at bounding box center [806, 110] width 42 height 24
click at [802, 152] on icon at bounding box center [804, 151] width 12 height 10
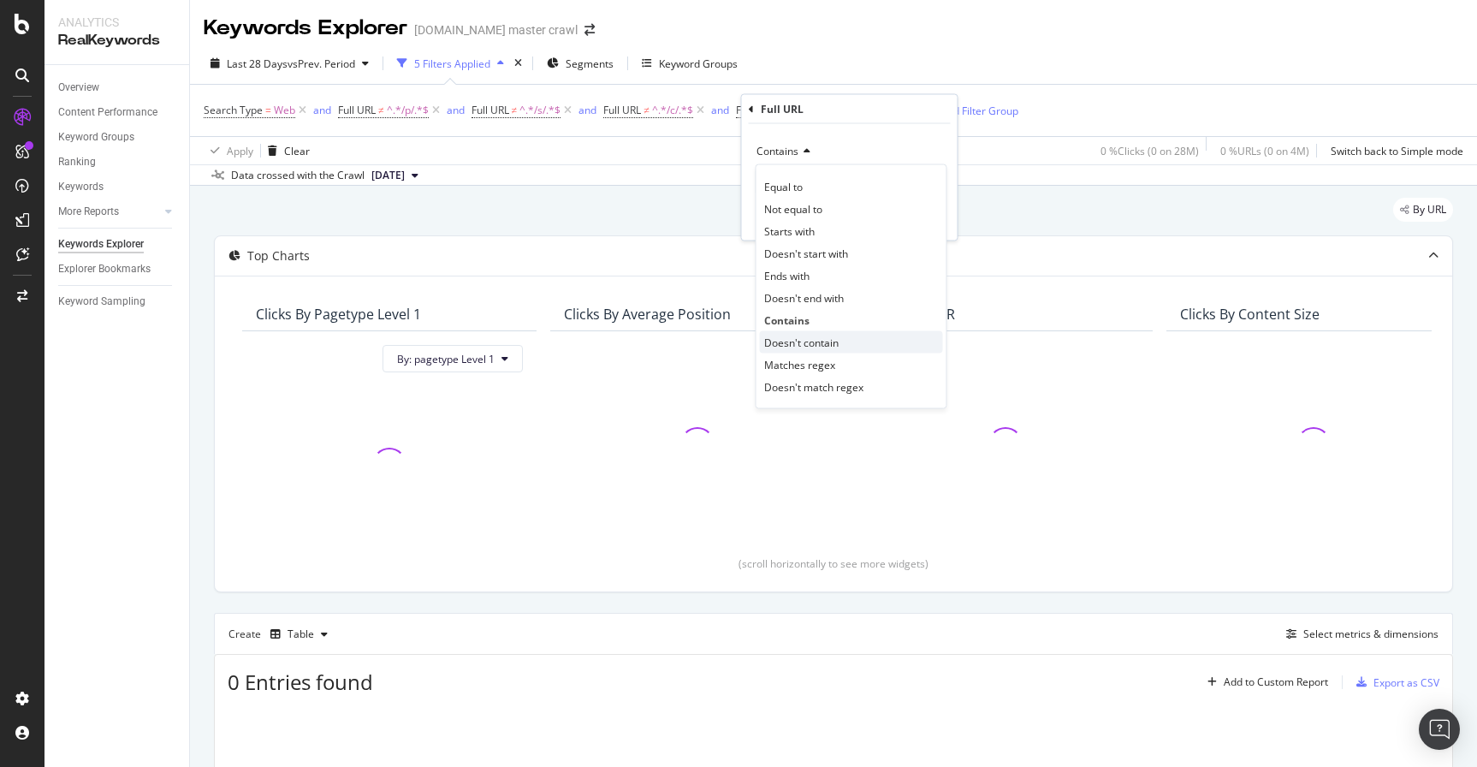
click at [803, 345] on span "Doesn't contain" at bounding box center [801, 342] width 74 height 15
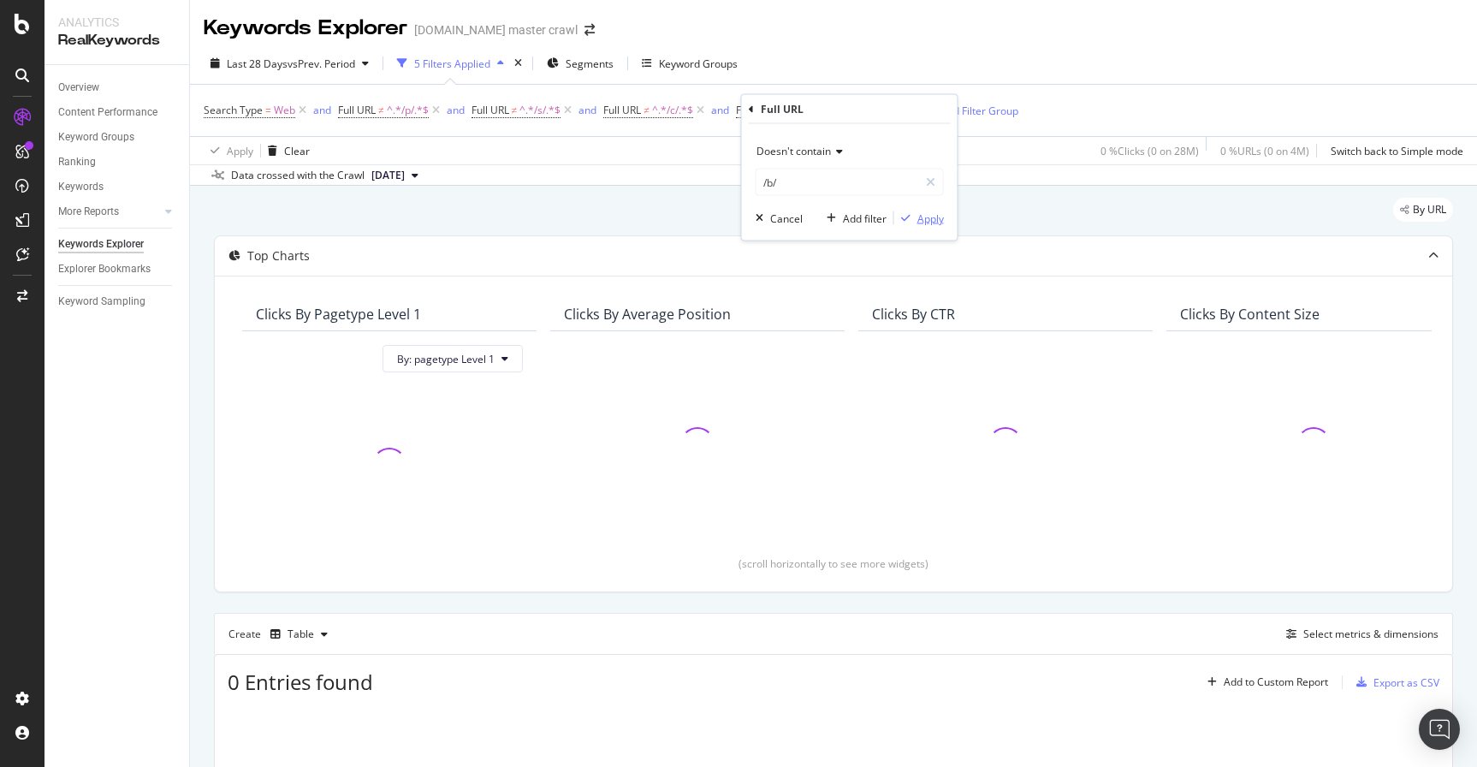
click at [922, 216] on div "Apply" at bounding box center [930, 217] width 27 height 15
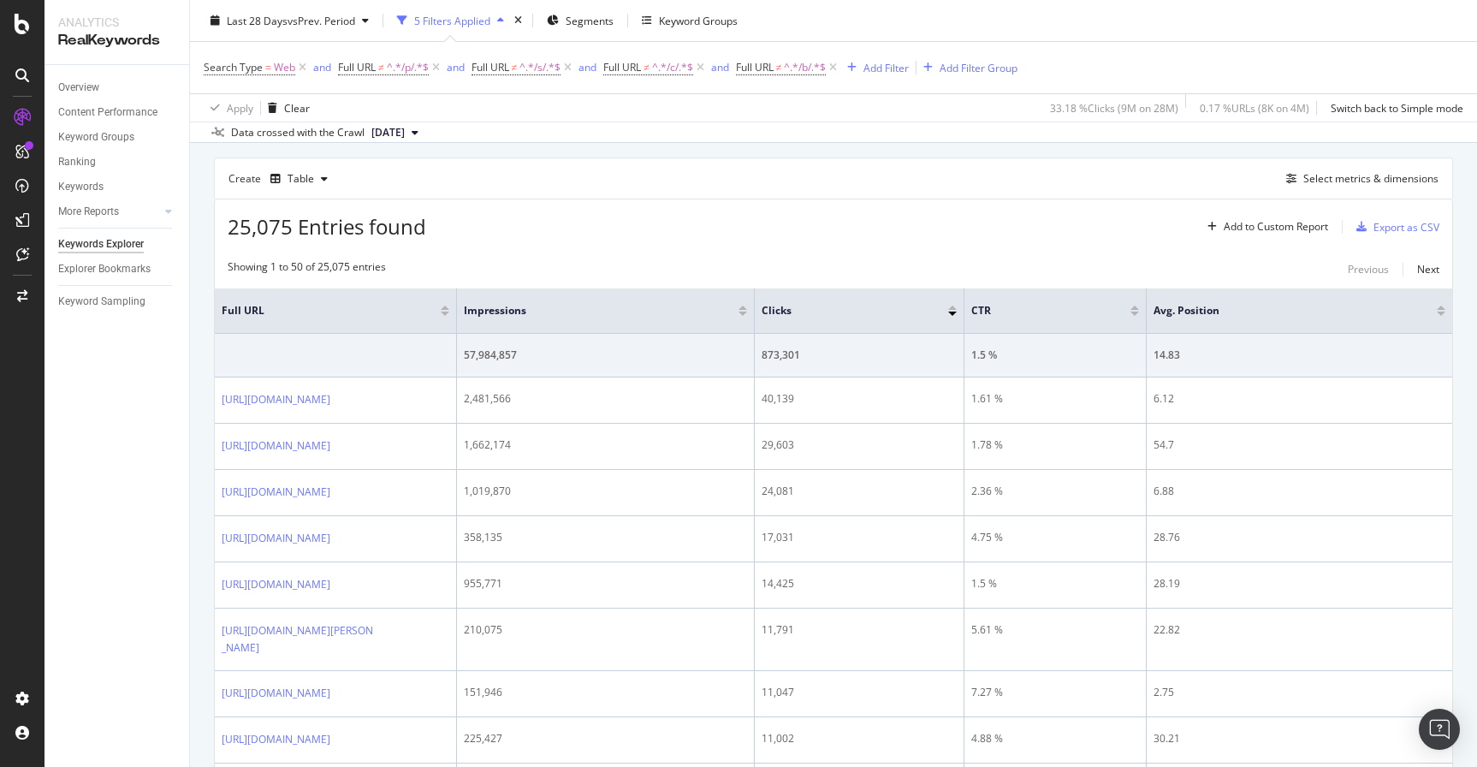
scroll to position [497, 0]
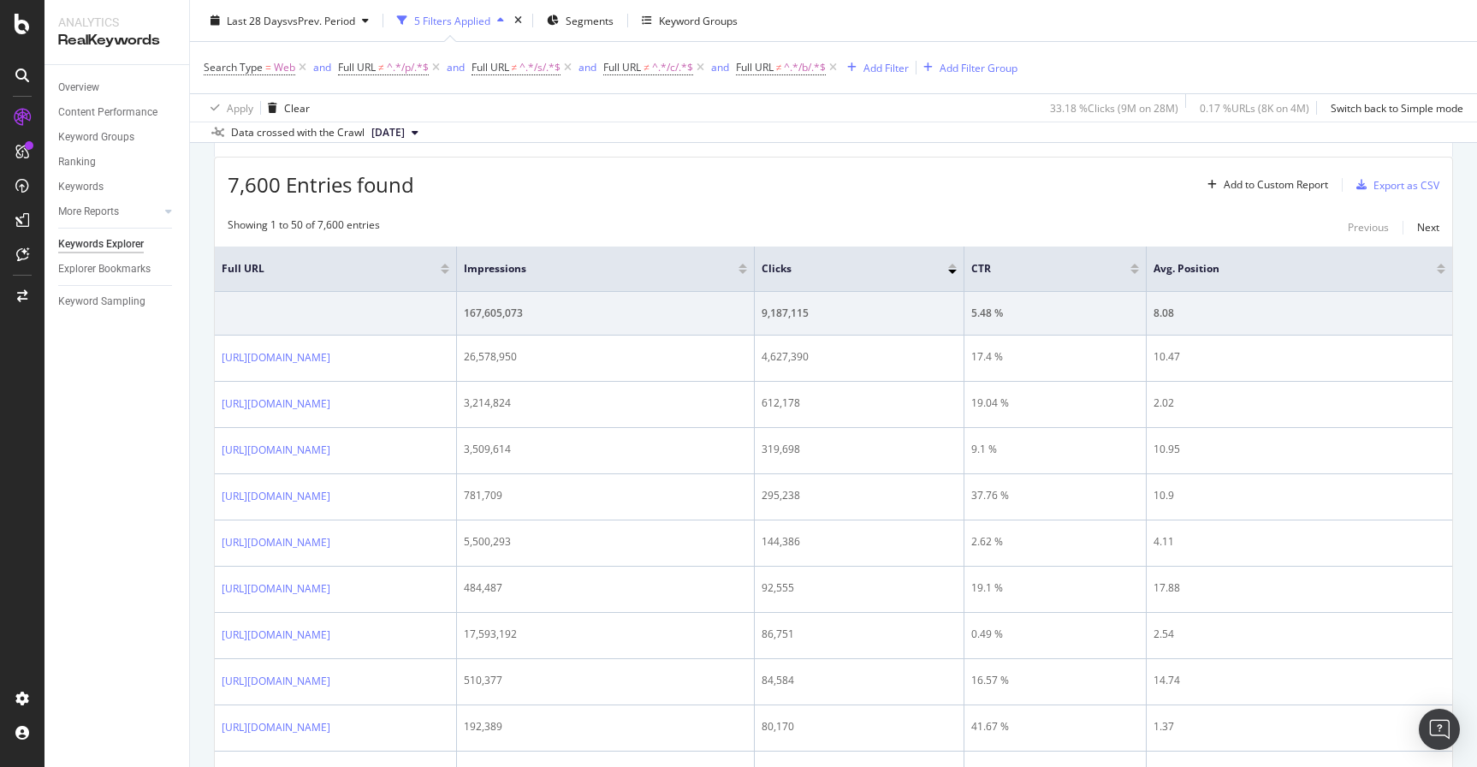
click at [744, 270] on div at bounding box center [742, 272] width 9 height 4
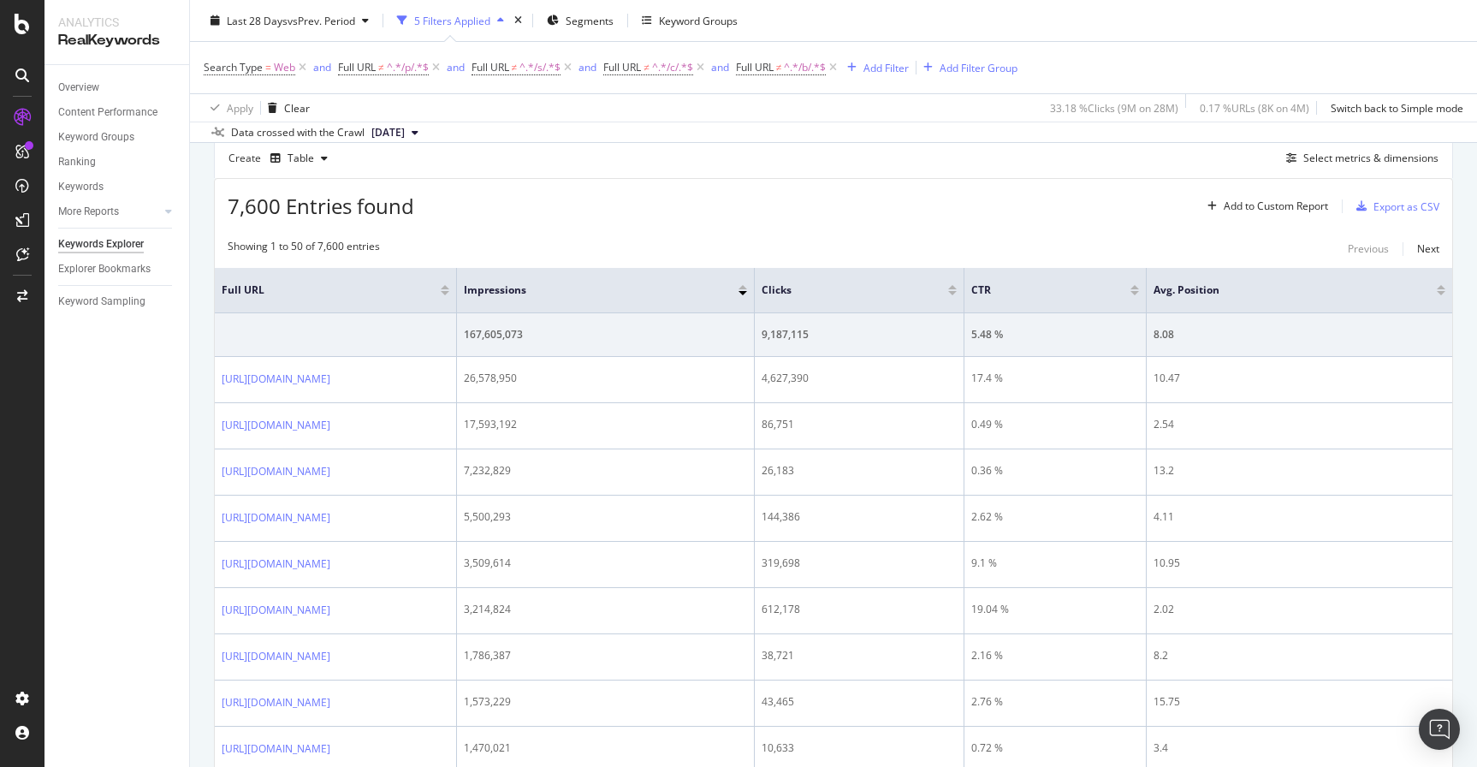
scroll to position [590, 0]
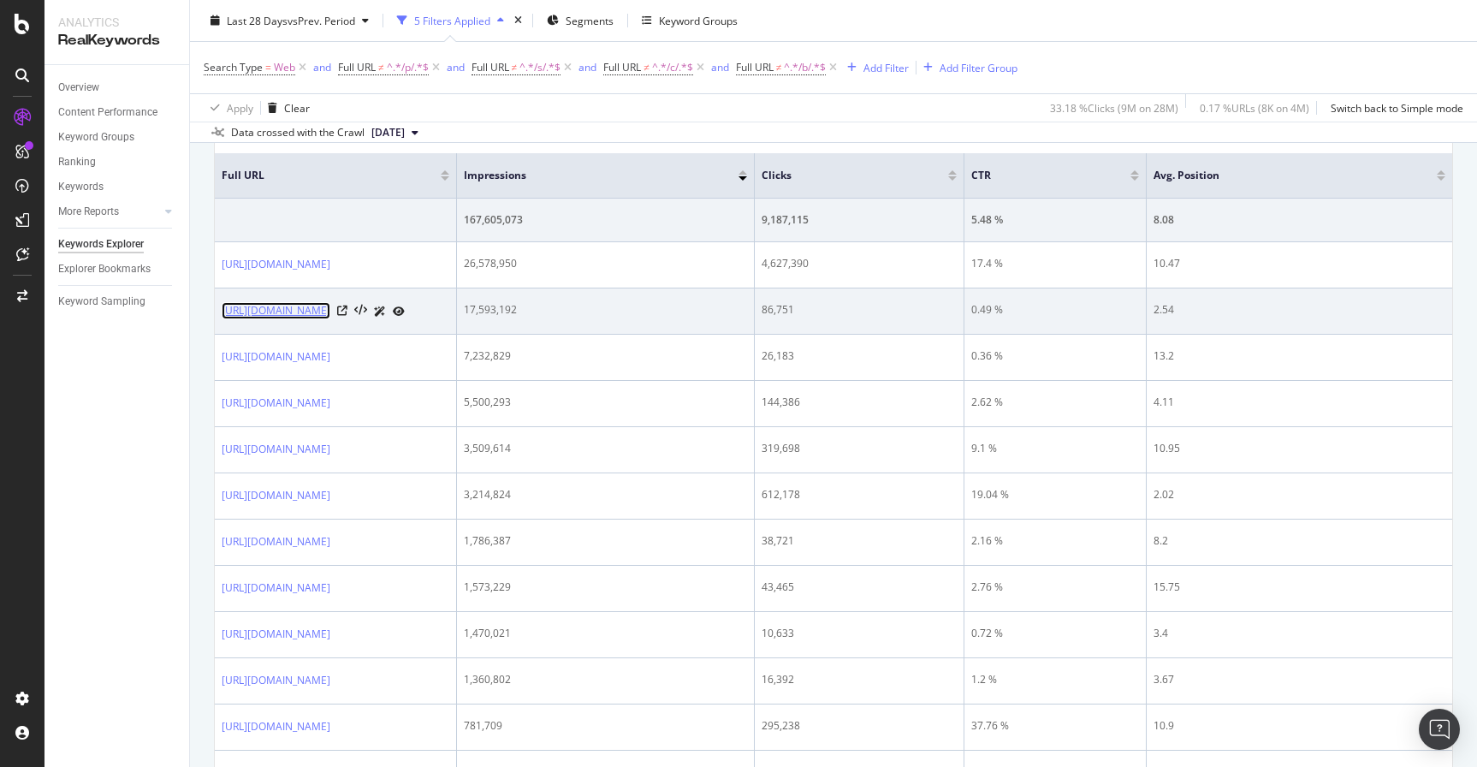
click at [330, 312] on link "[URL][DOMAIN_NAME]" at bounding box center [276, 310] width 109 height 17
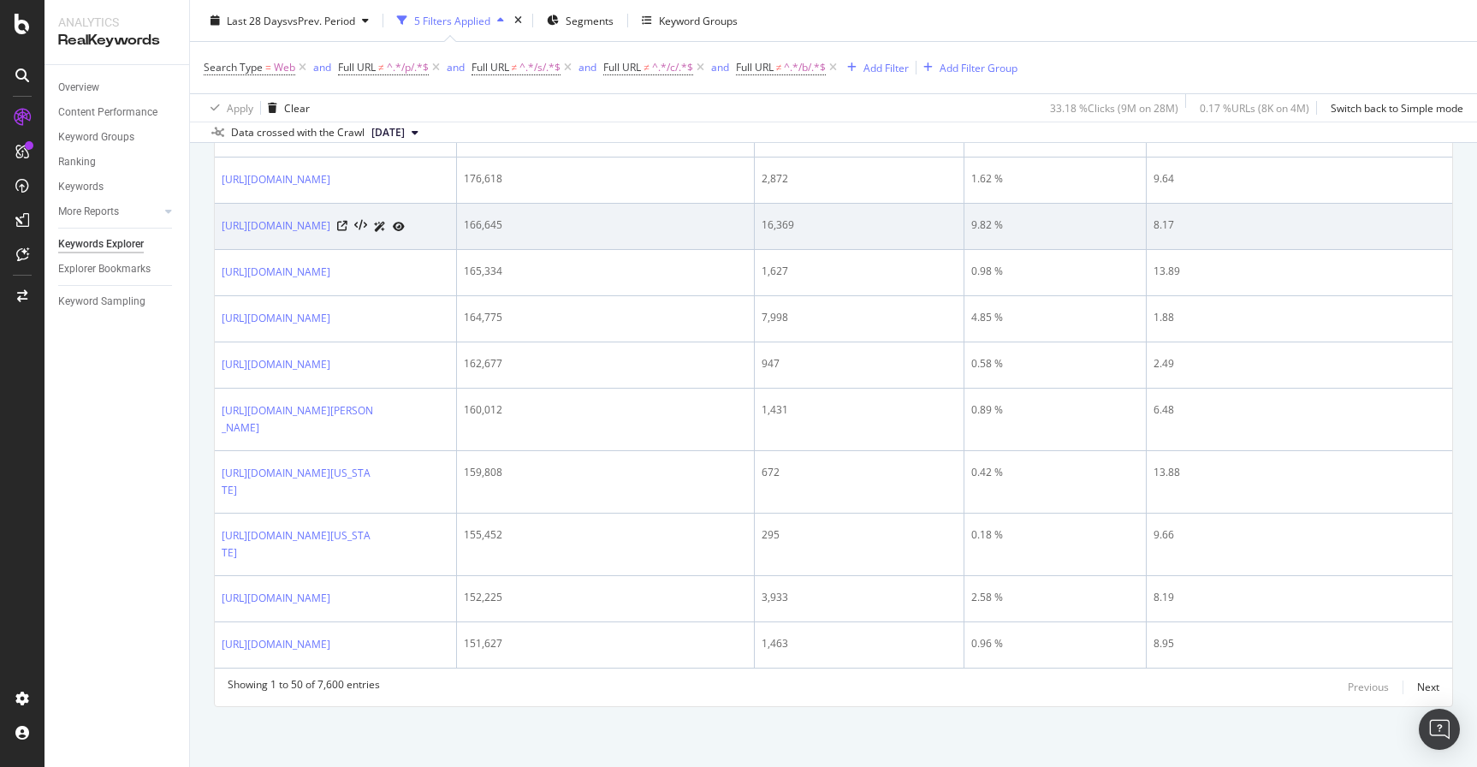
scroll to position [3309, 0]
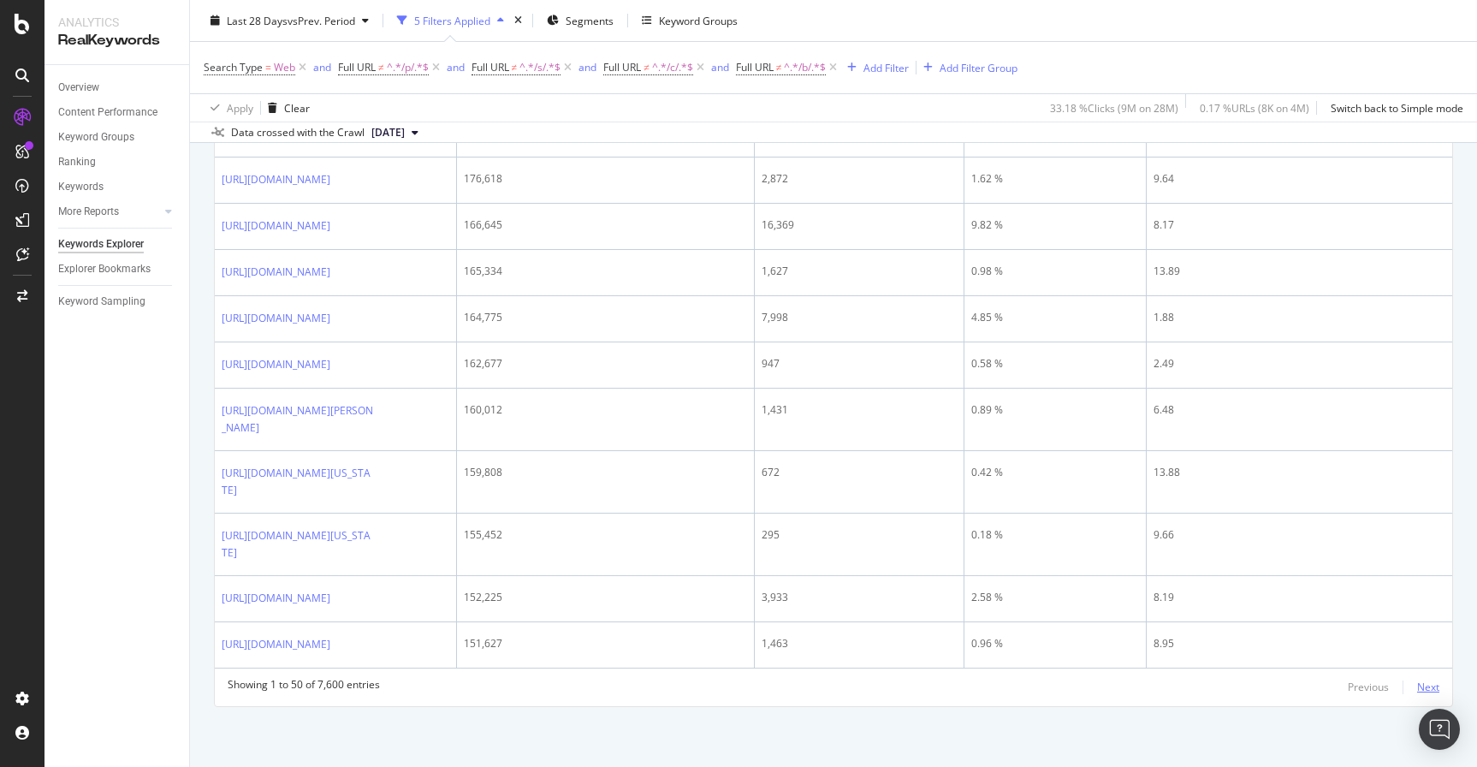
click at [1428, 689] on div "Next" at bounding box center [1428, 686] width 22 height 15
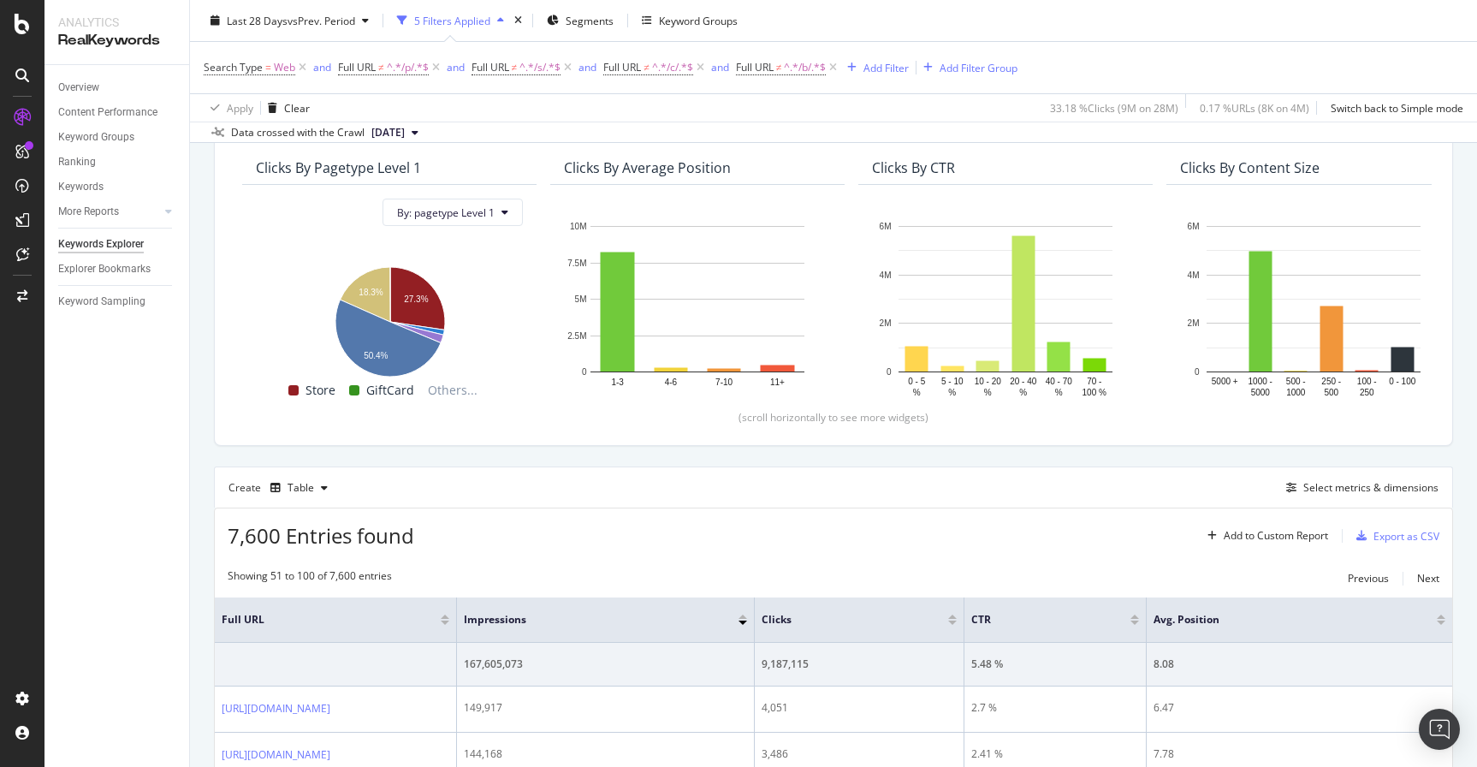
scroll to position [0, 0]
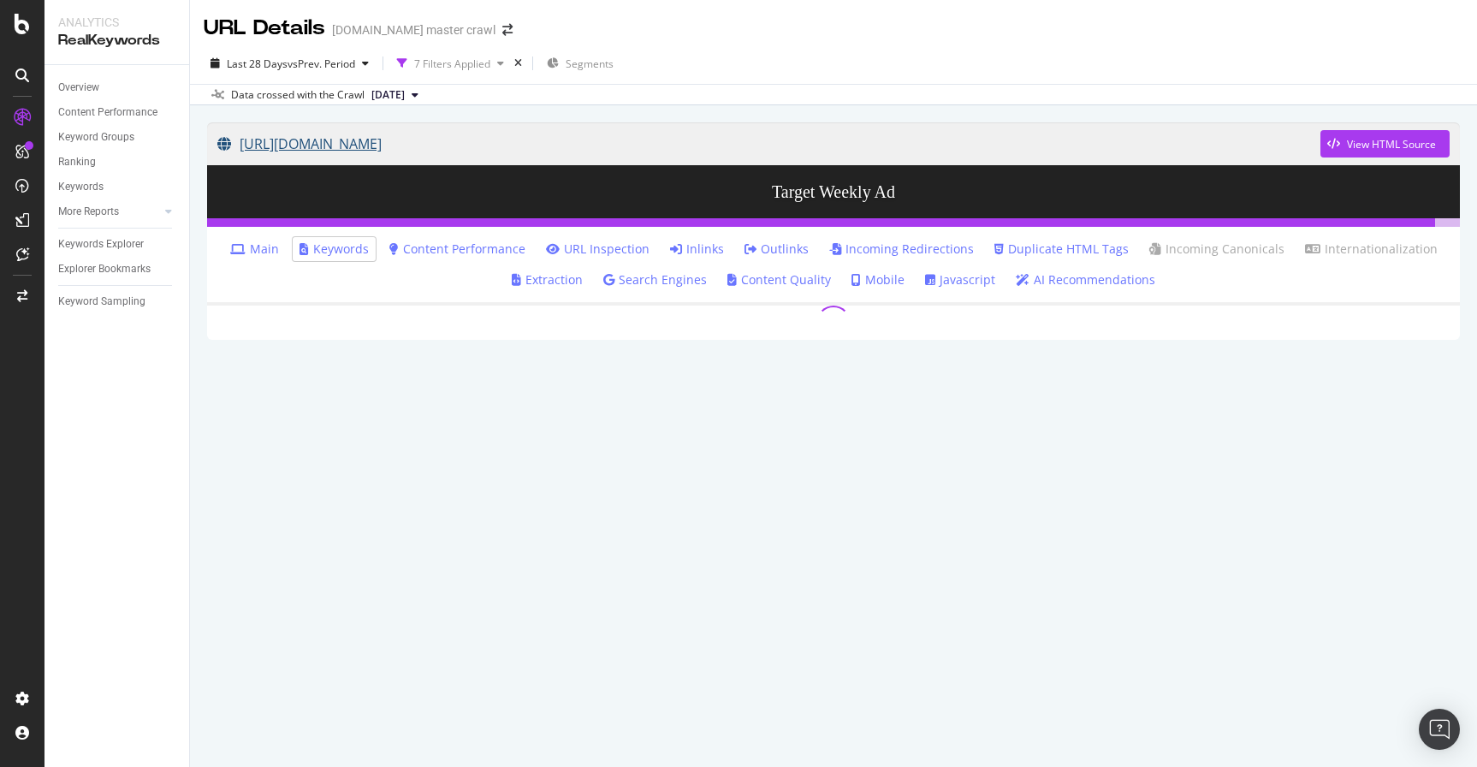
click at [435, 140] on link "[URL][DOMAIN_NAME]" at bounding box center [768, 143] width 1103 height 43
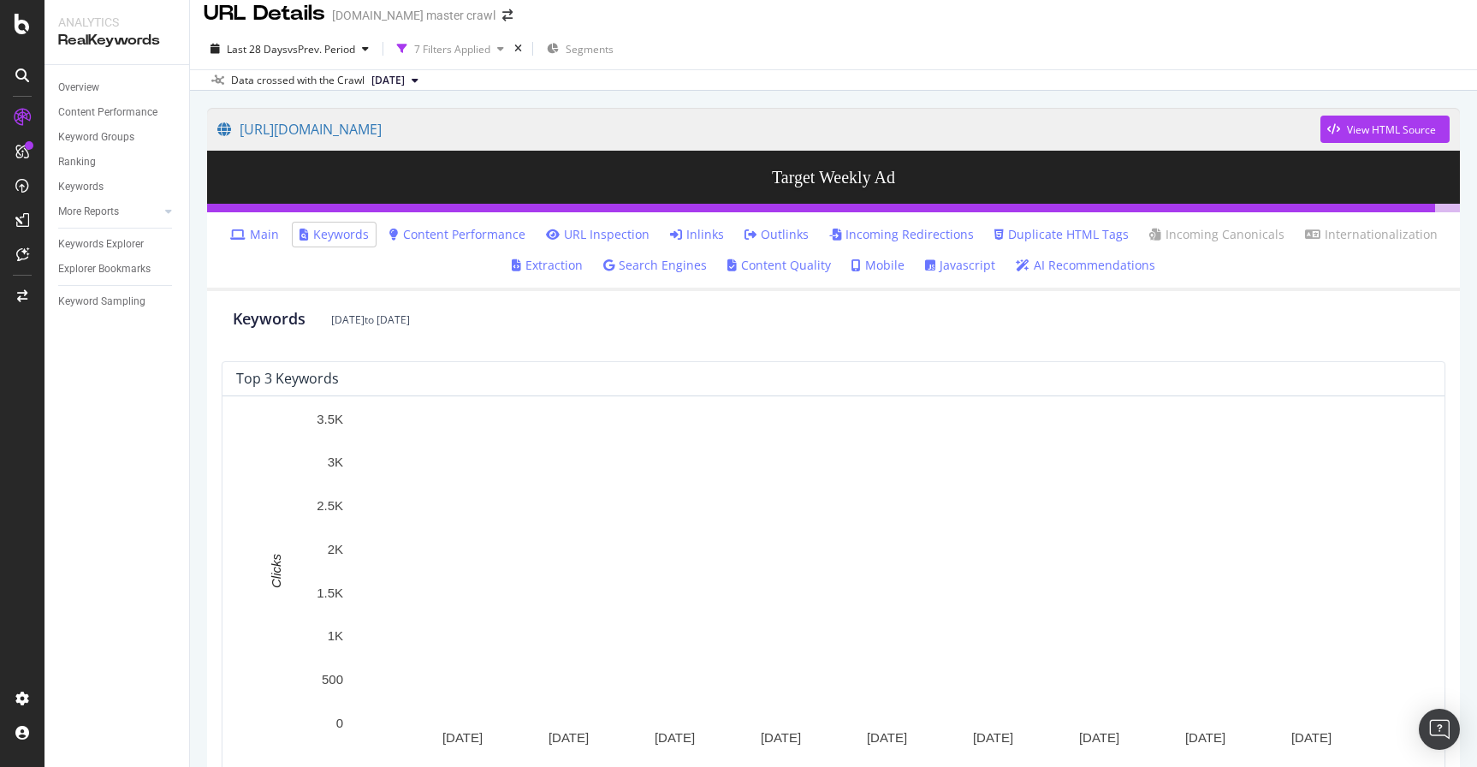
scroll to position [19, 0]
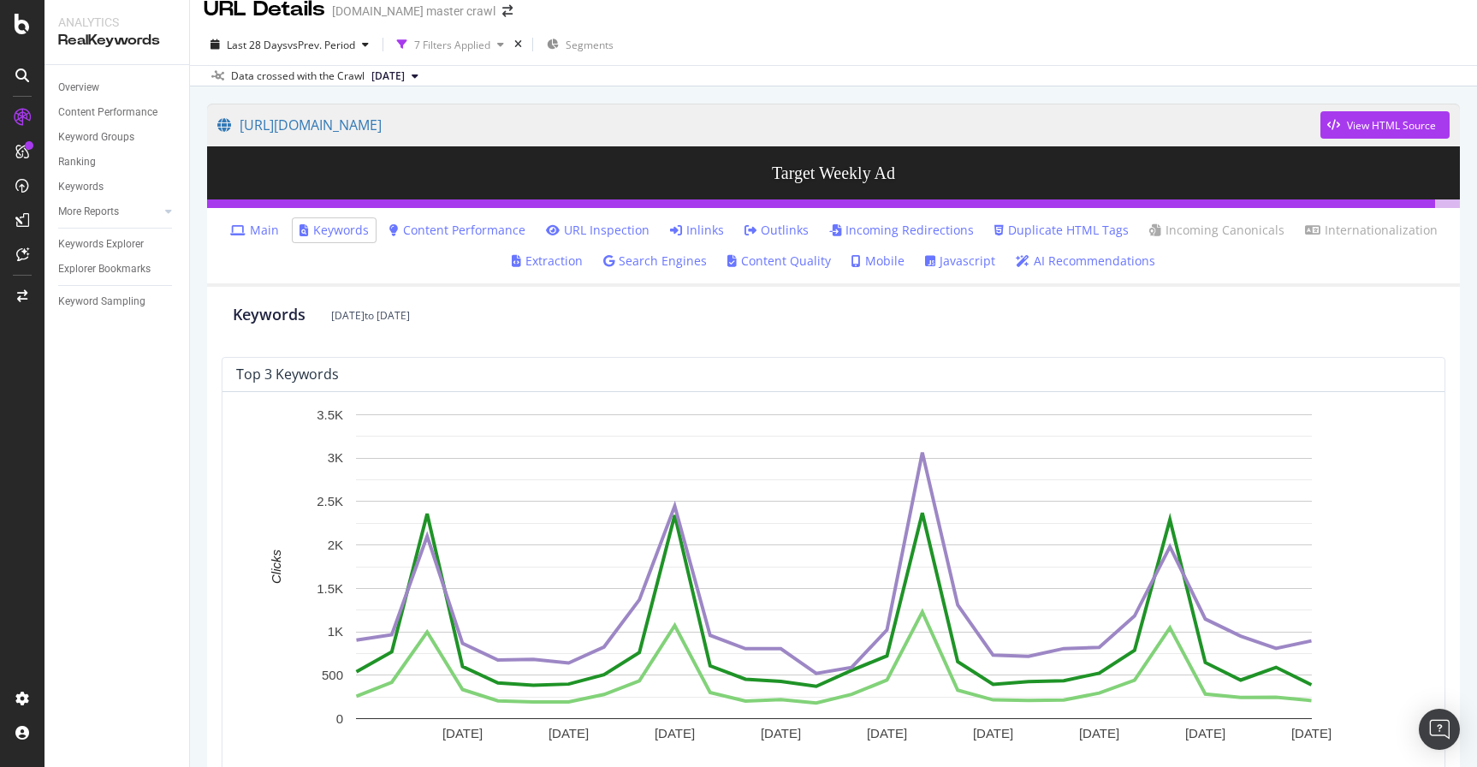
click at [788, 264] on link "Content Quality" at bounding box center [779, 260] width 104 height 17
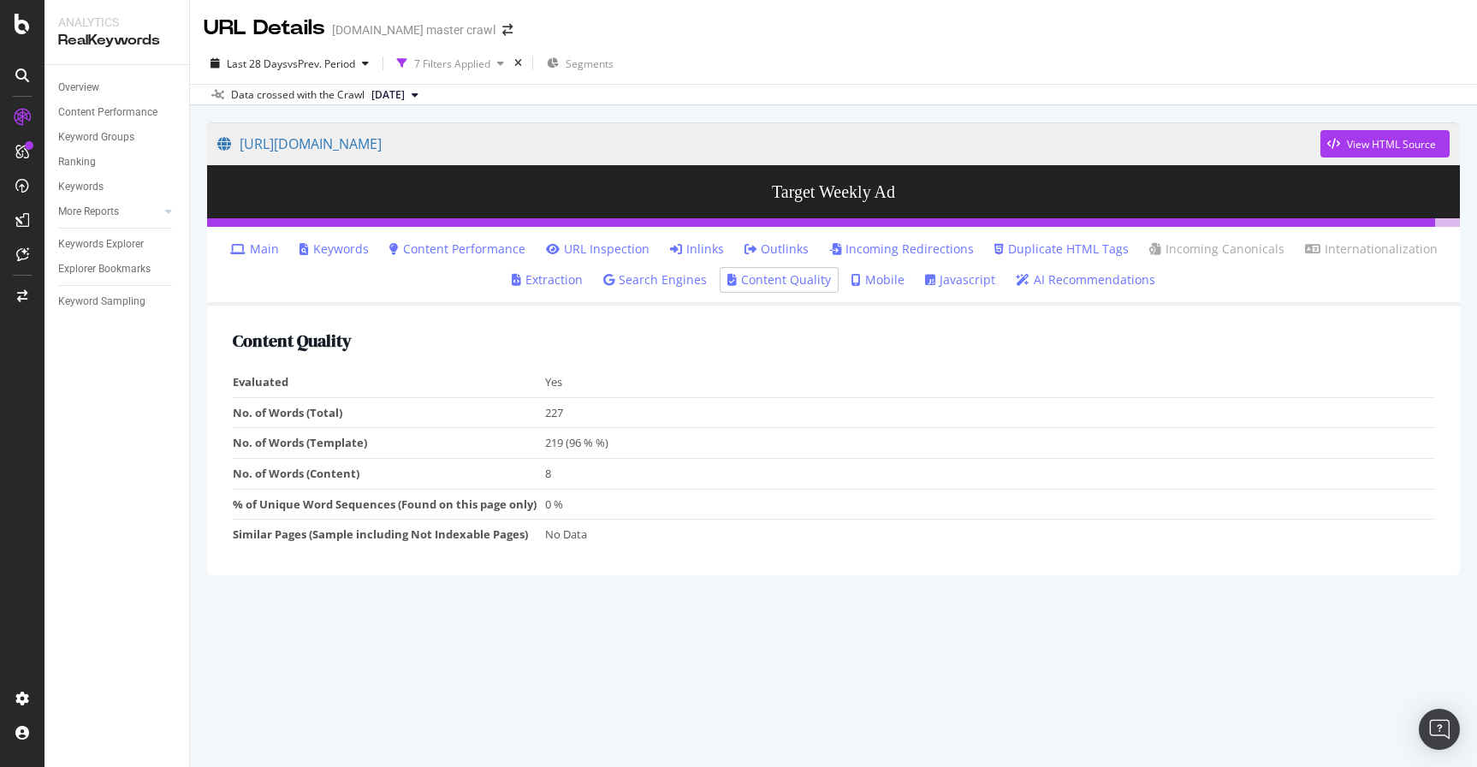
click at [649, 287] on link "Search Engines" at bounding box center [655, 279] width 104 height 17
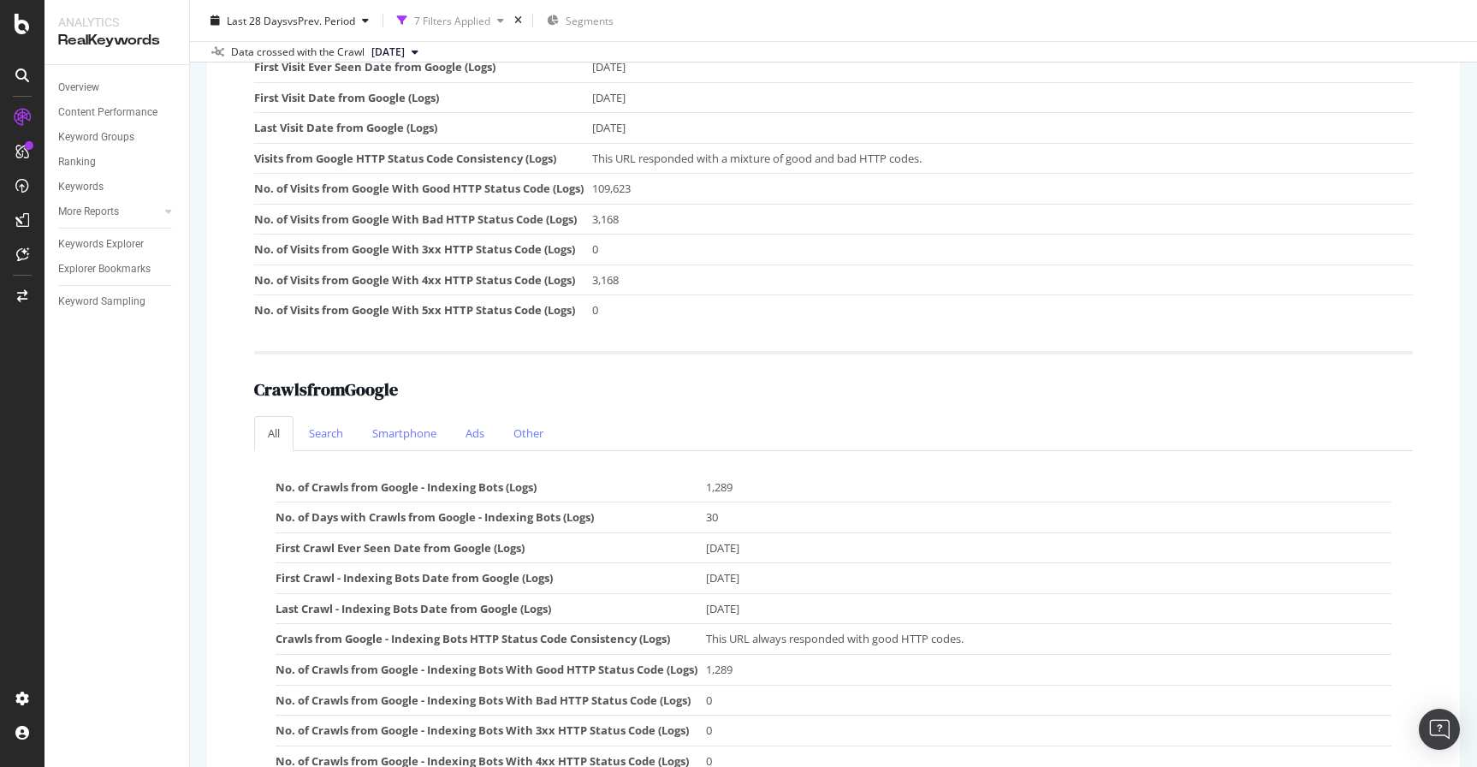
scroll to position [437, 0]
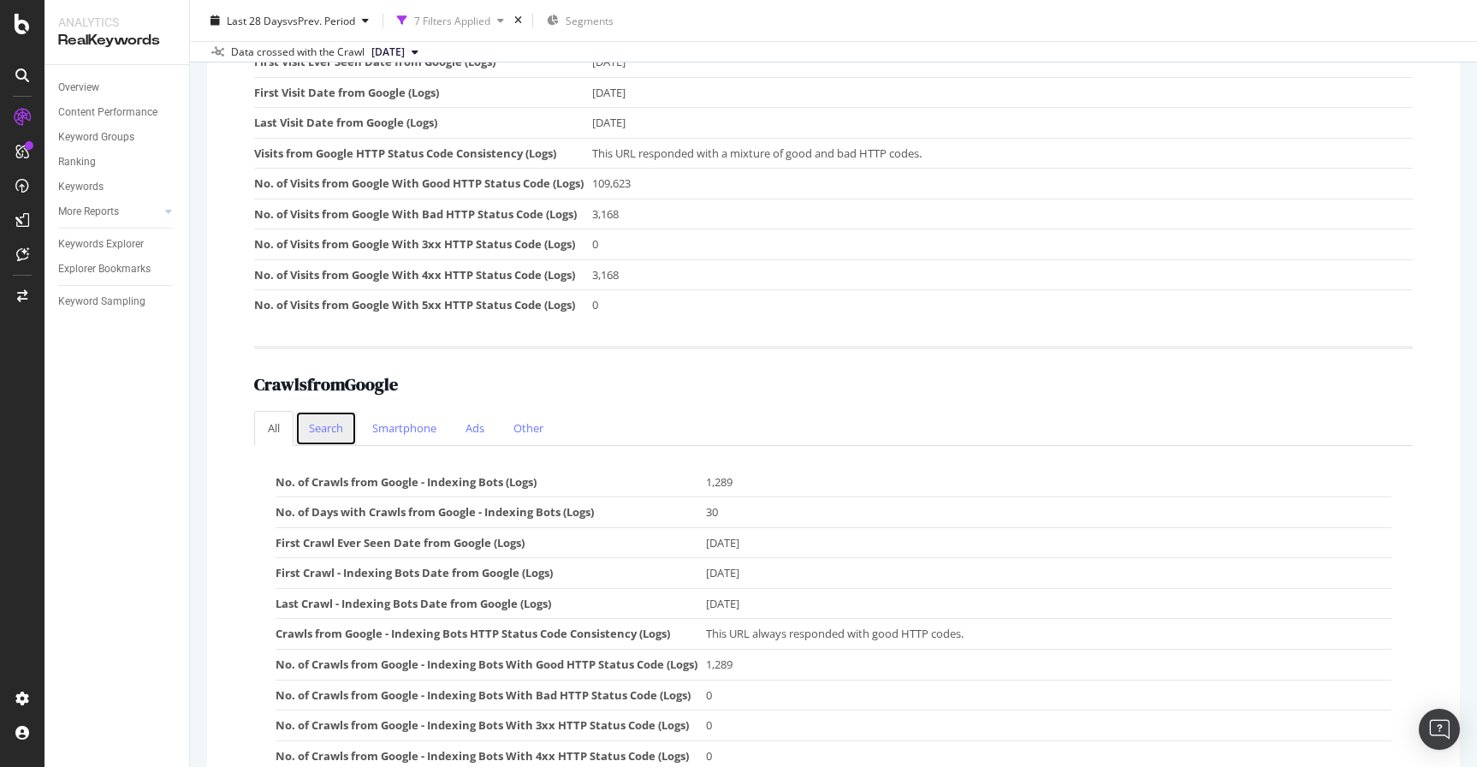
click at [344, 436] on link "Search" at bounding box center [326, 428] width 62 height 35
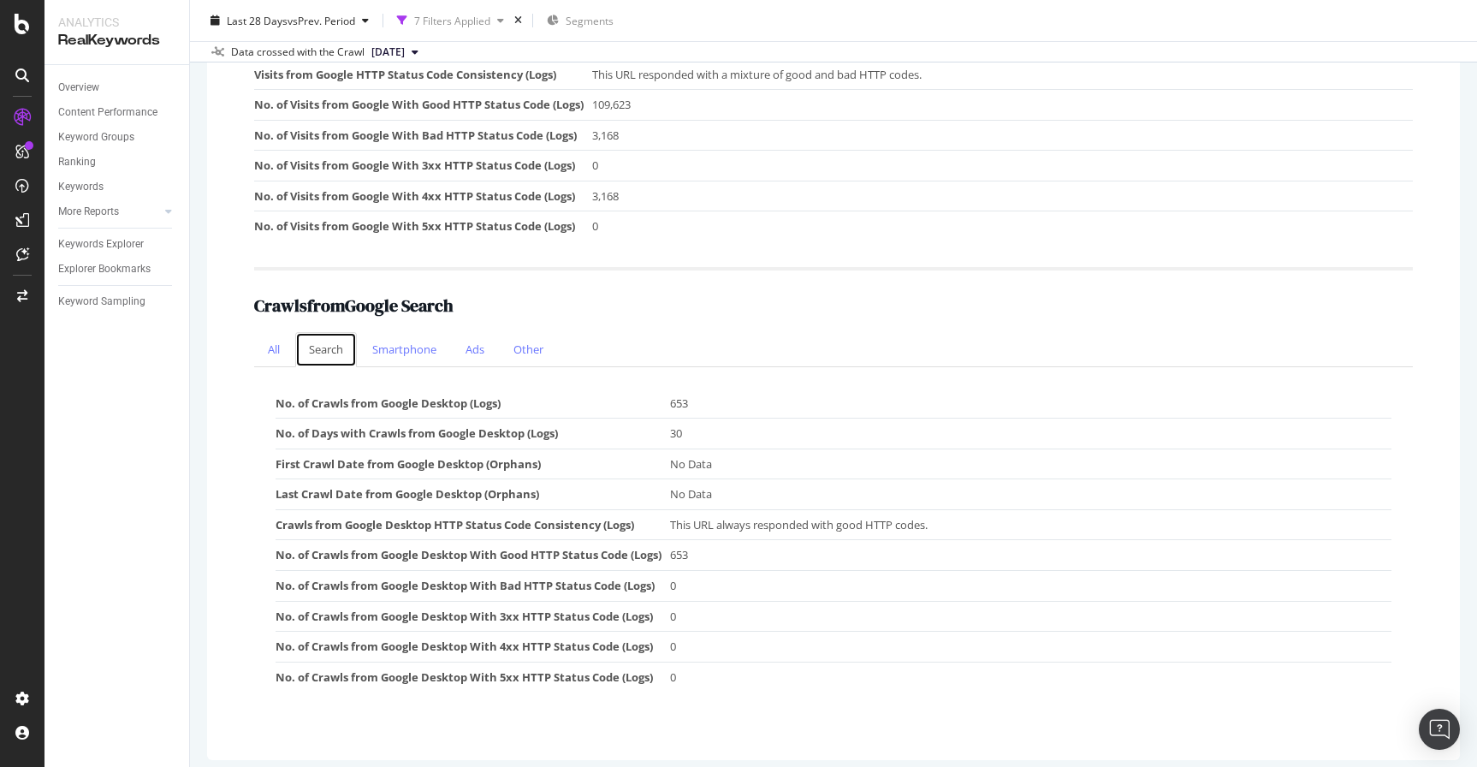
scroll to position [527, 0]
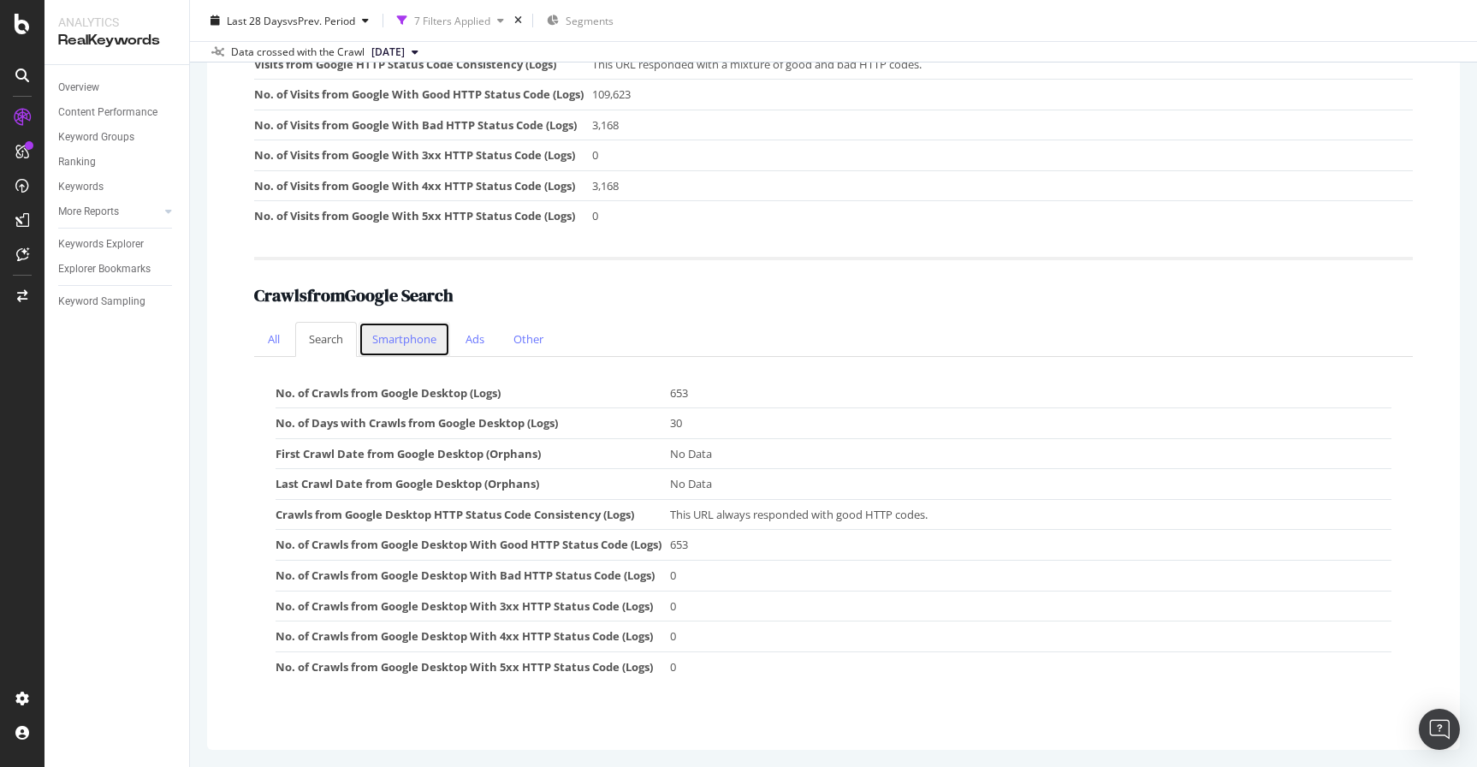
click at [394, 342] on link "Smartphone" at bounding box center [405, 339] width 92 height 35
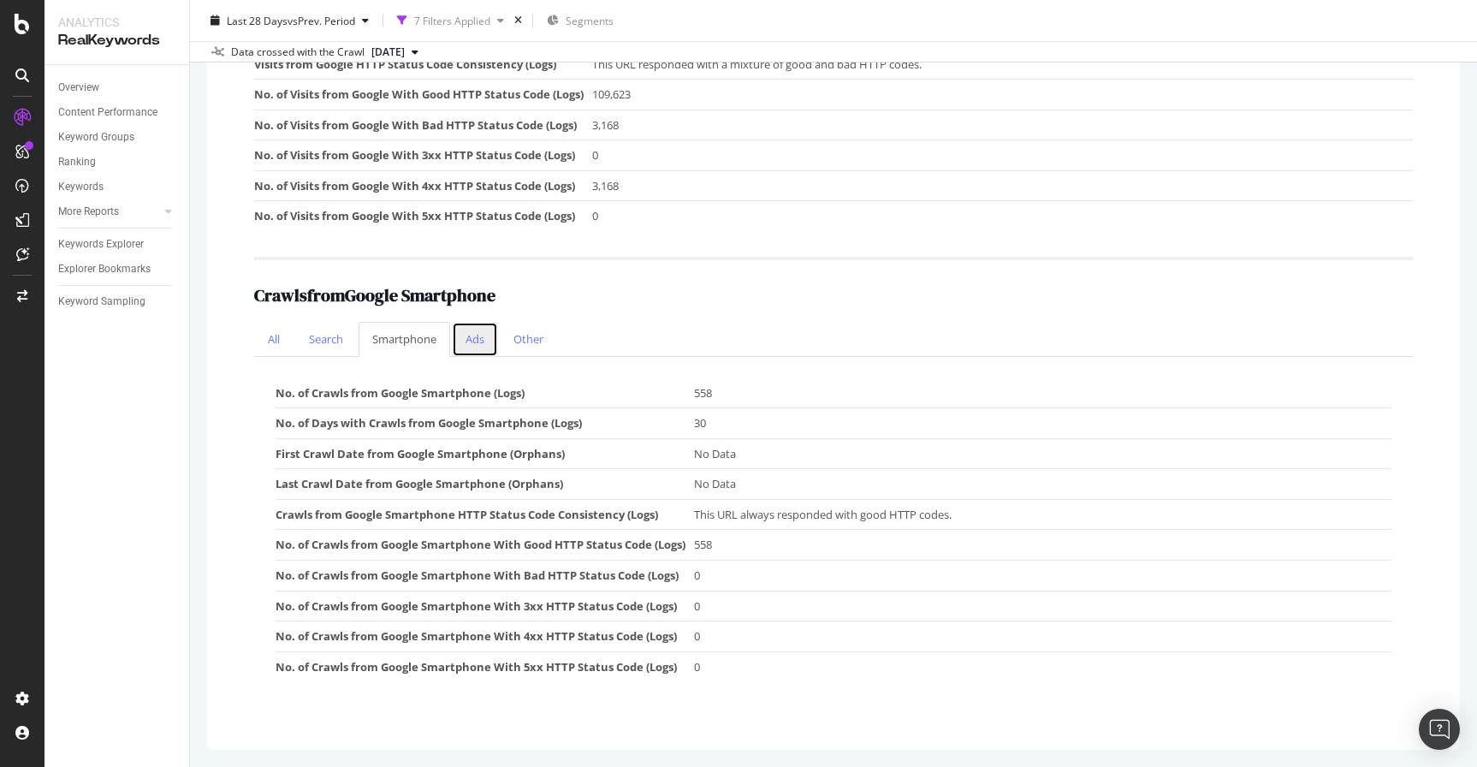
click at [464, 348] on link "Ads" at bounding box center [475, 339] width 46 height 35
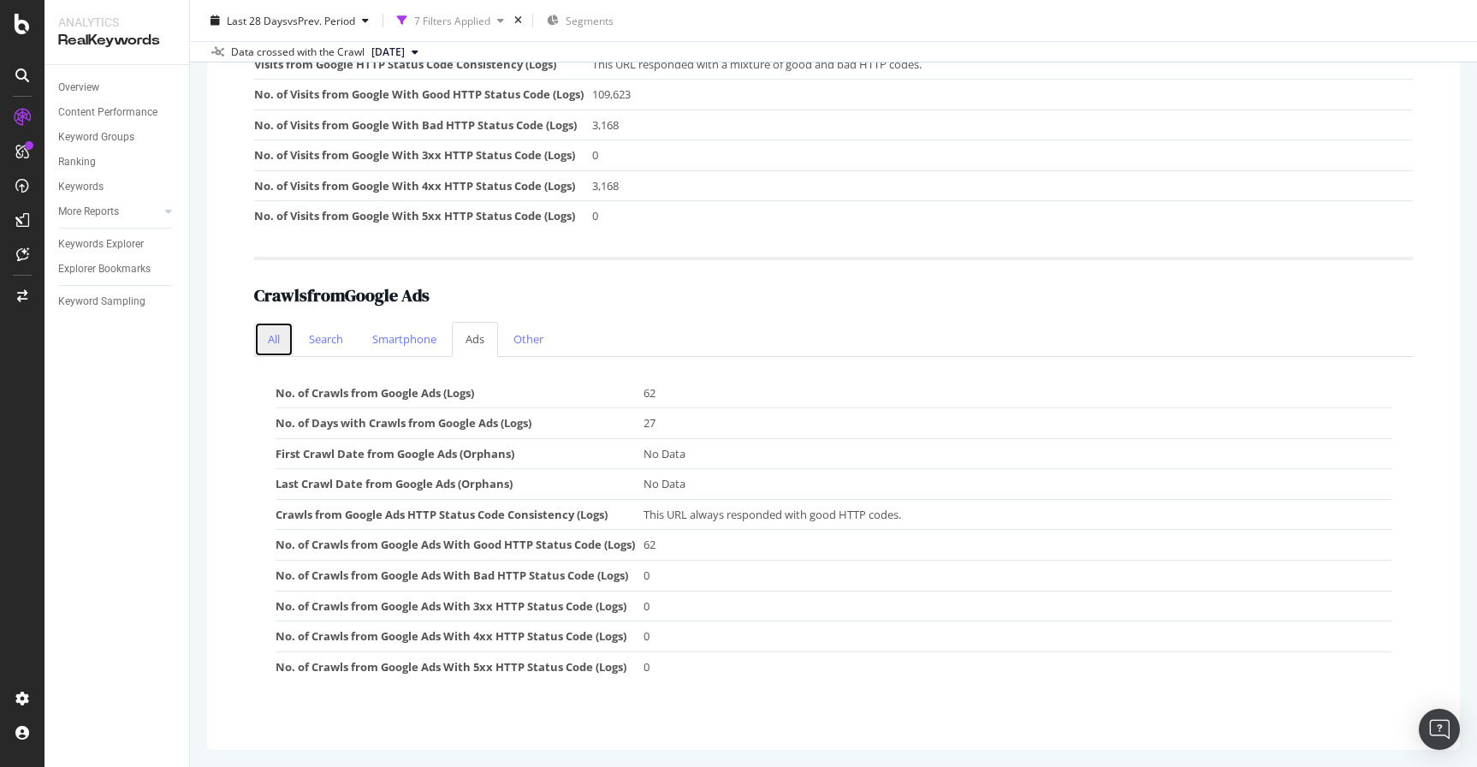
click at [274, 336] on link "All" at bounding box center [273, 339] width 39 height 35
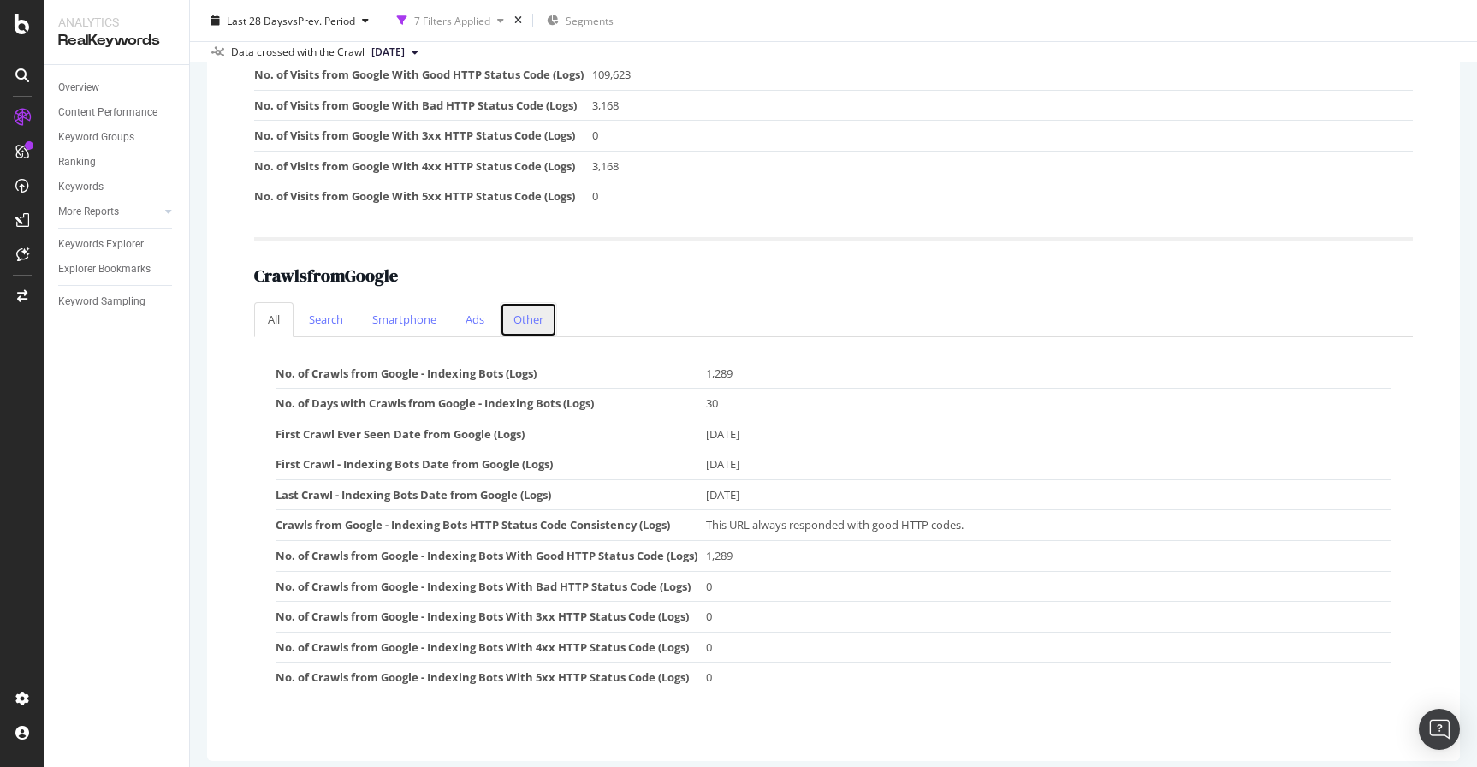
click at [545, 321] on link "Other" at bounding box center [528, 319] width 57 height 35
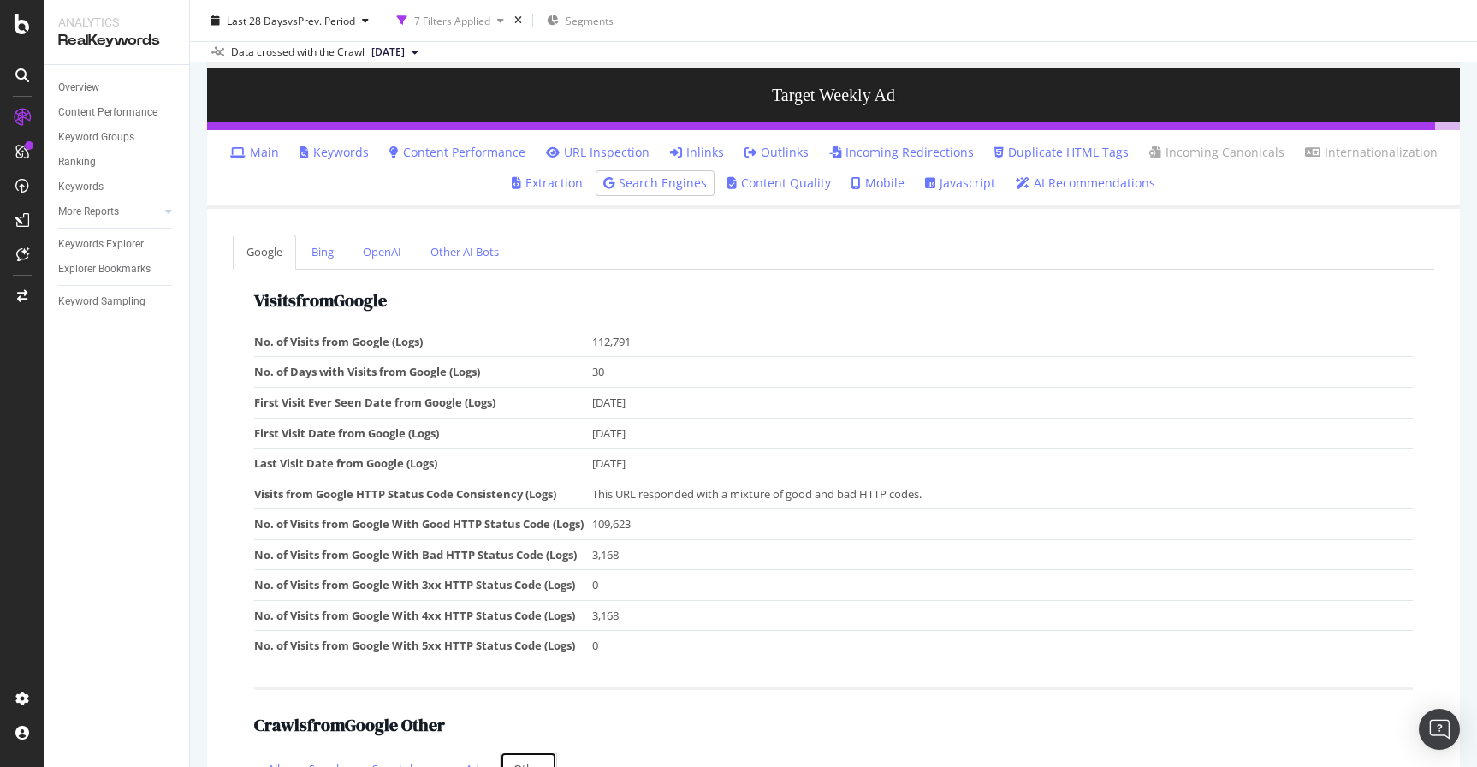
scroll to position [59, 0]
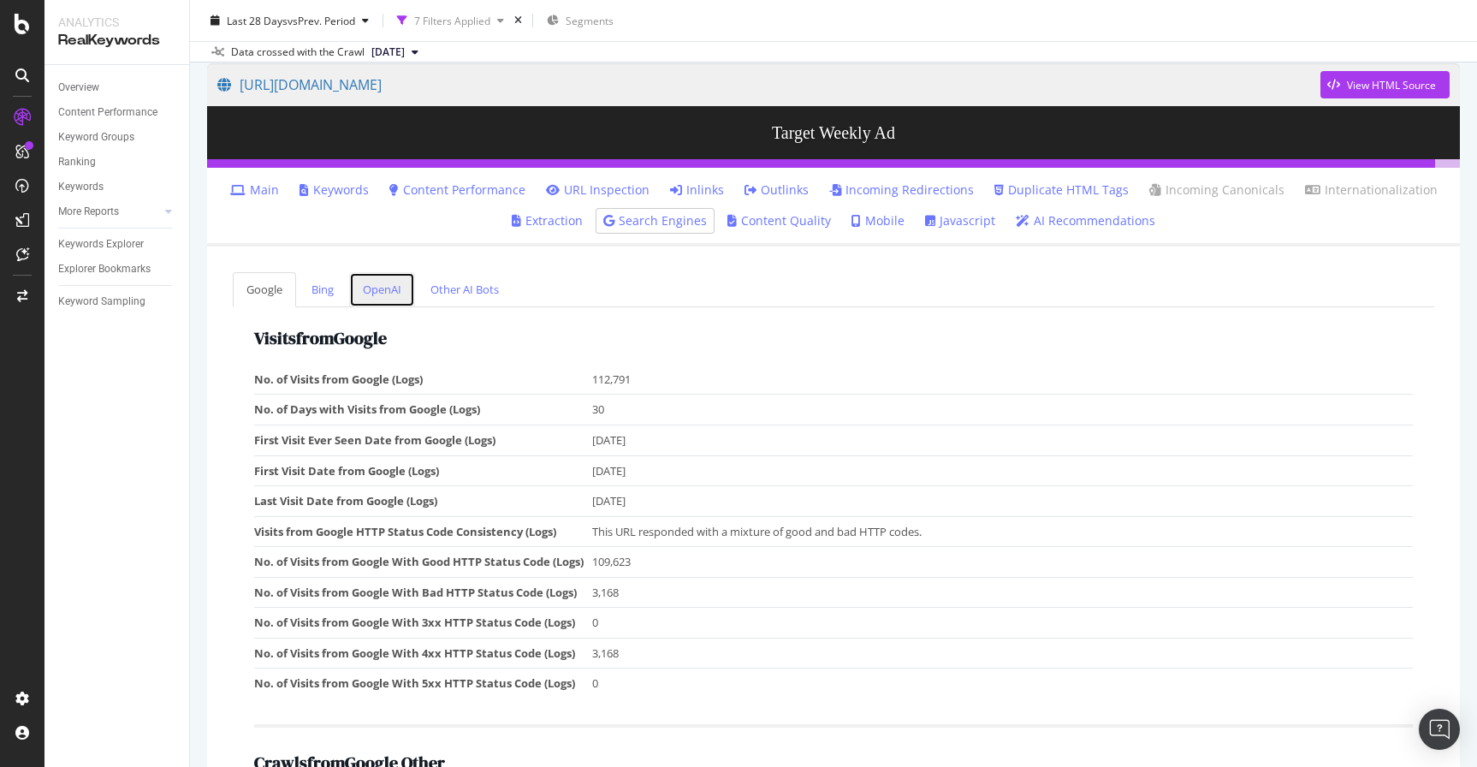
click at [395, 292] on link "OpenAI" at bounding box center [382, 289] width 66 height 35
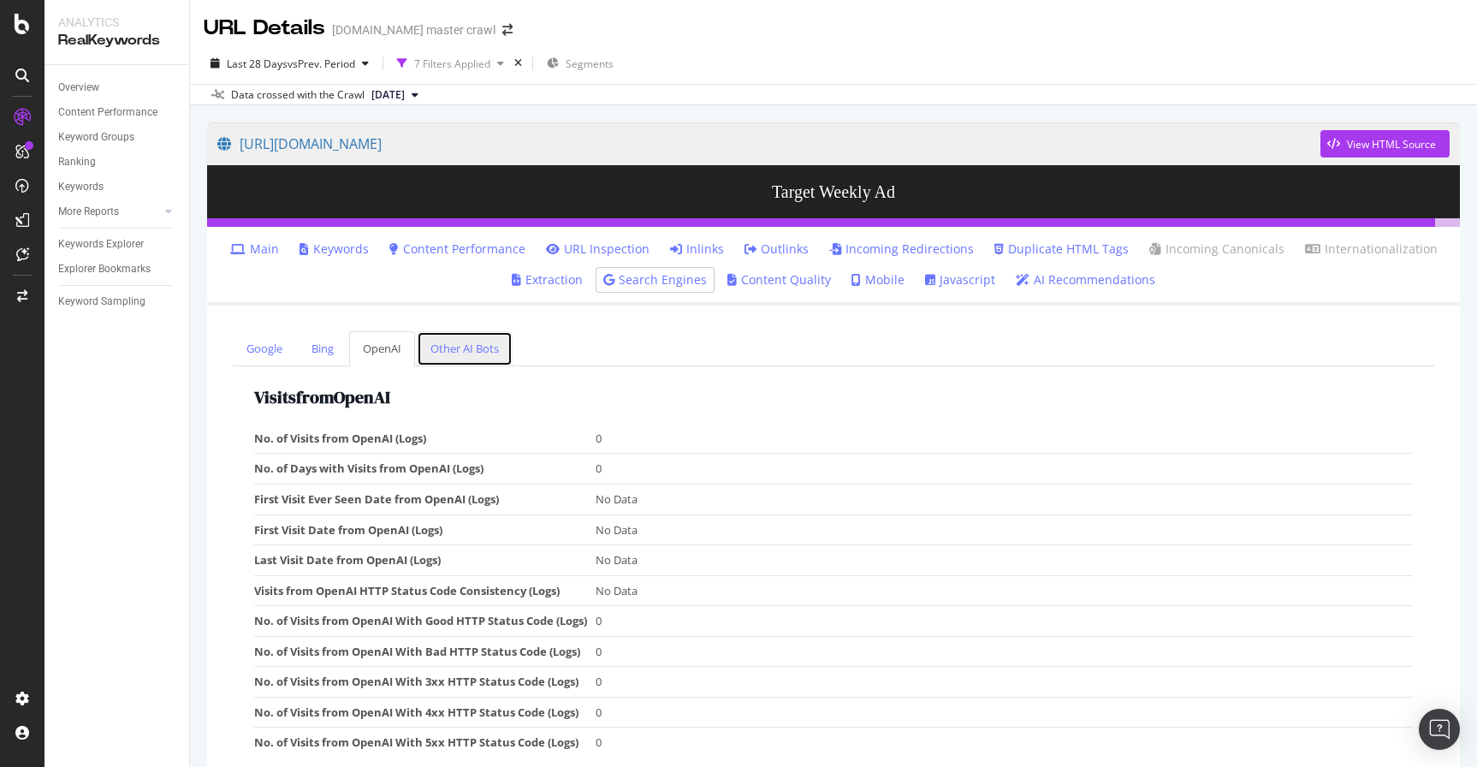
click at [447, 353] on link "Other AI Bots" at bounding box center [465, 348] width 96 height 35
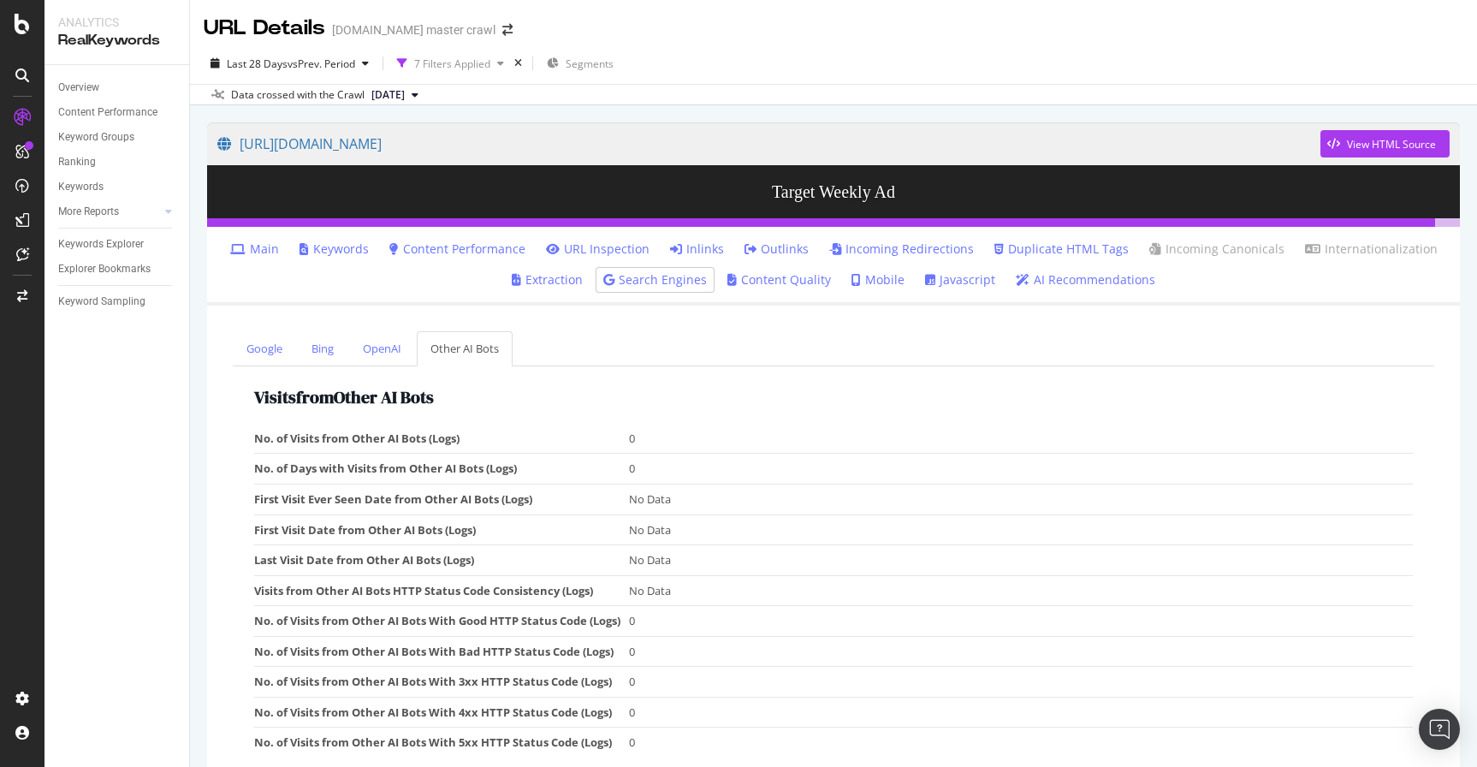
click at [563, 280] on link "Extraction" at bounding box center [547, 279] width 71 height 17
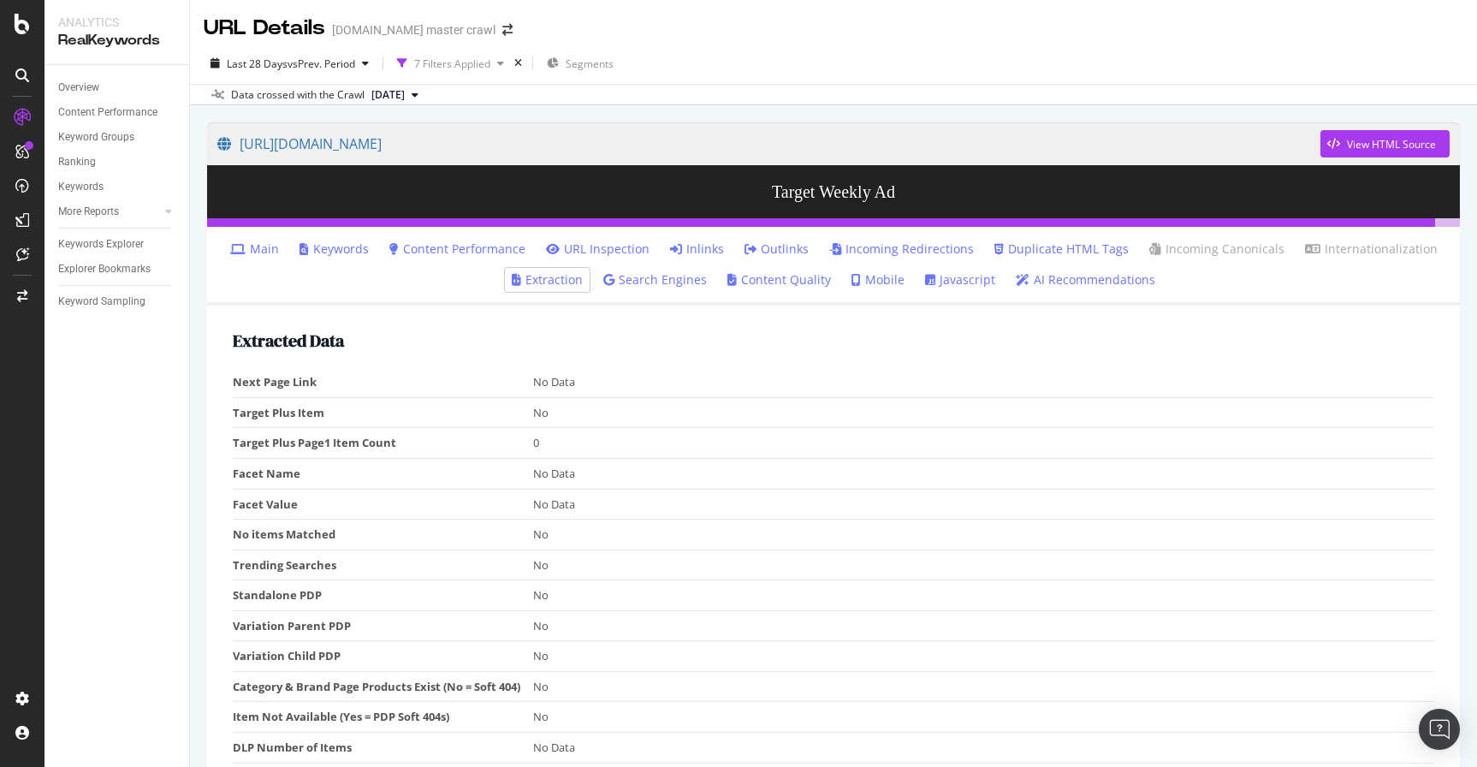
click at [612, 250] on link "URL Inspection" at bounding box center [598, 248] width 104 height 17
